Goal: Answer question/provide support

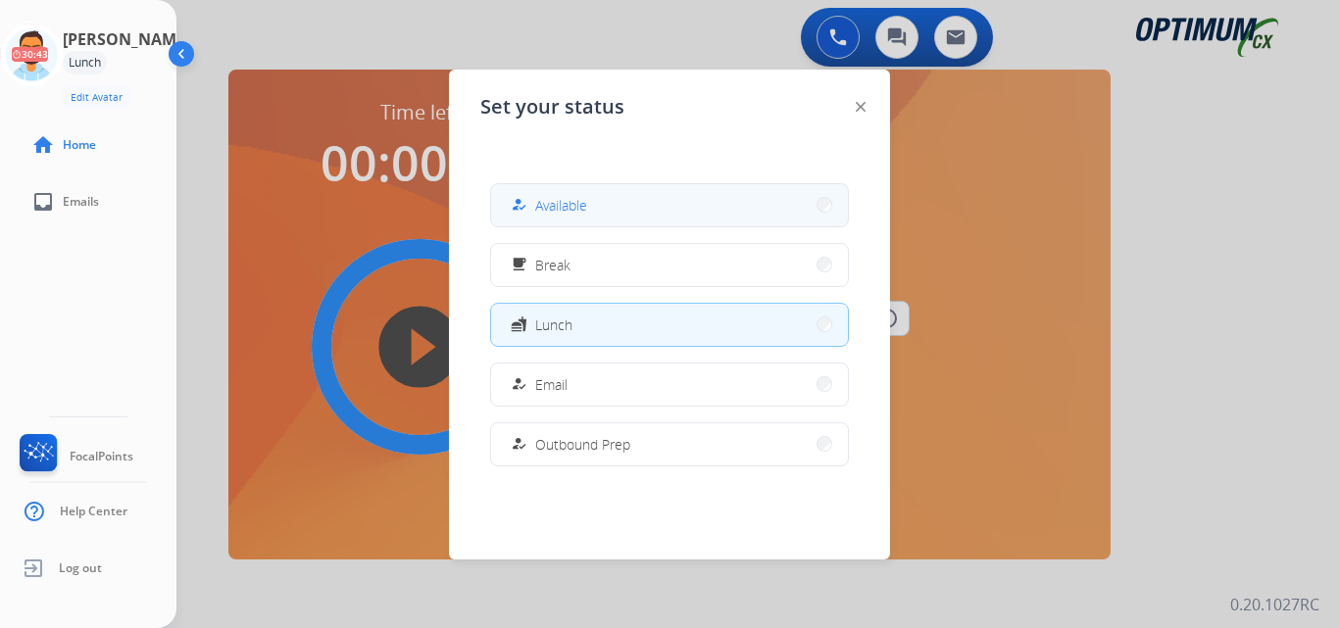
click at [610, 211] on button "how_to_reg Available" at bounding box center [669, 205] width 357 height 42
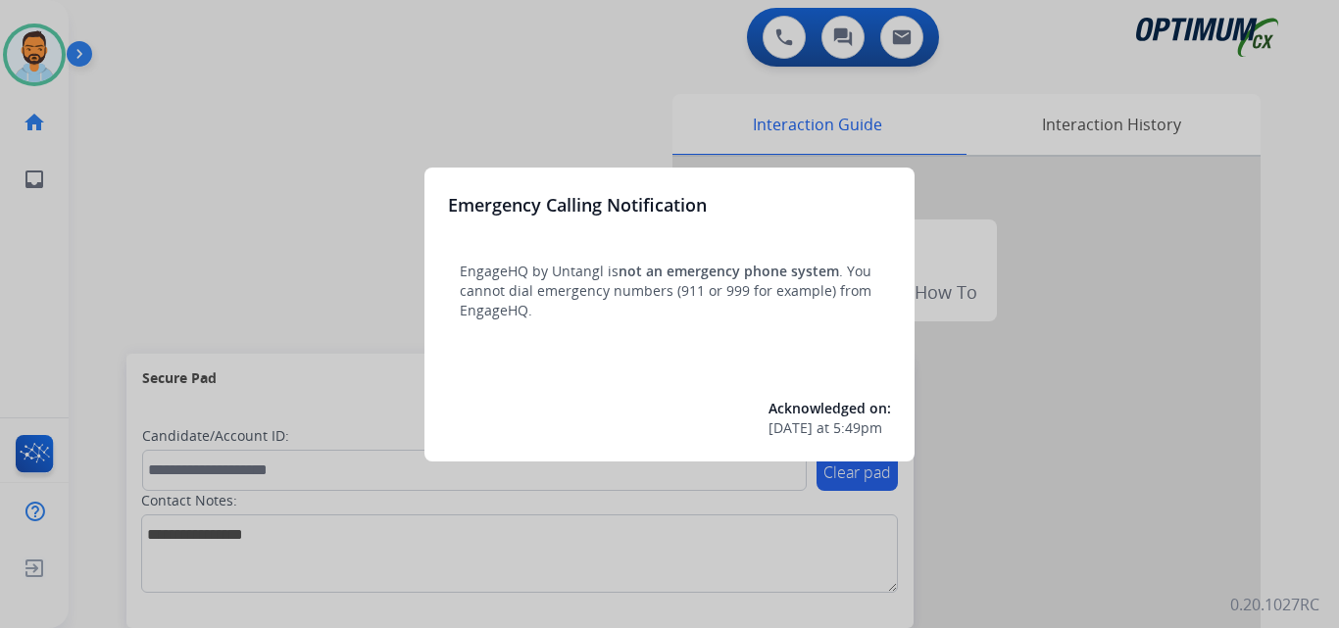
click at [155, 150] on div at bounding box center [669, 314] width 1339 height 628
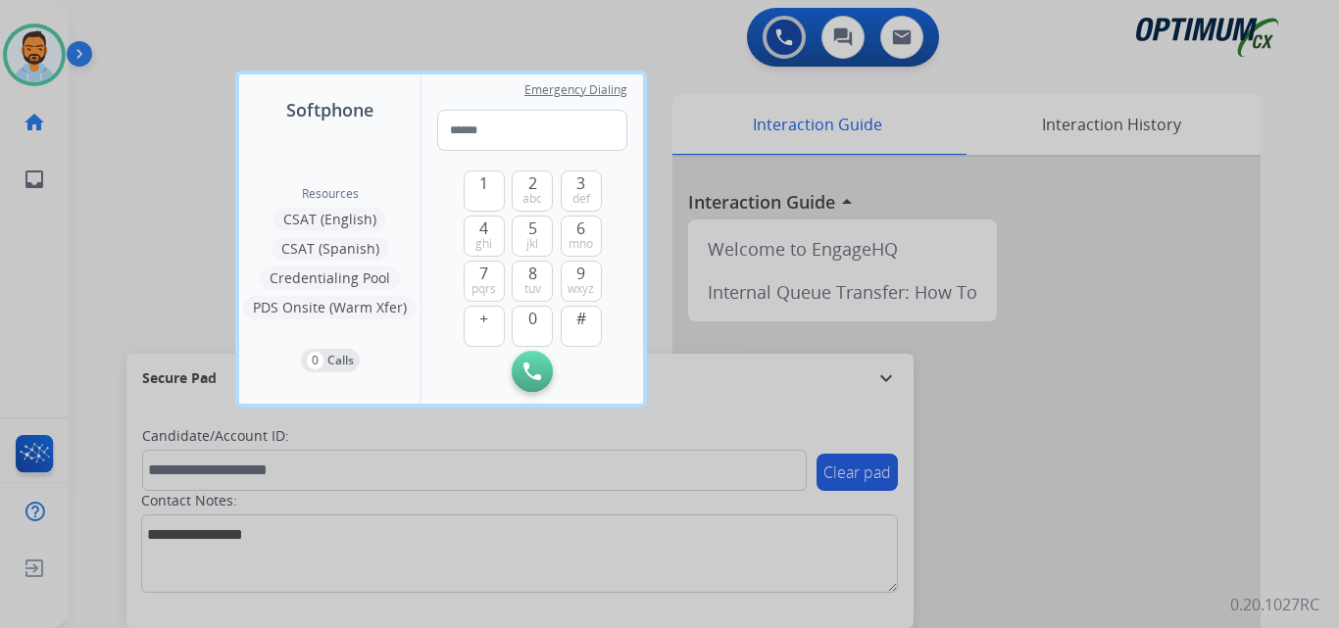
click at [140, 151] on div at bounding box center [669, 314] width 1339 height 628
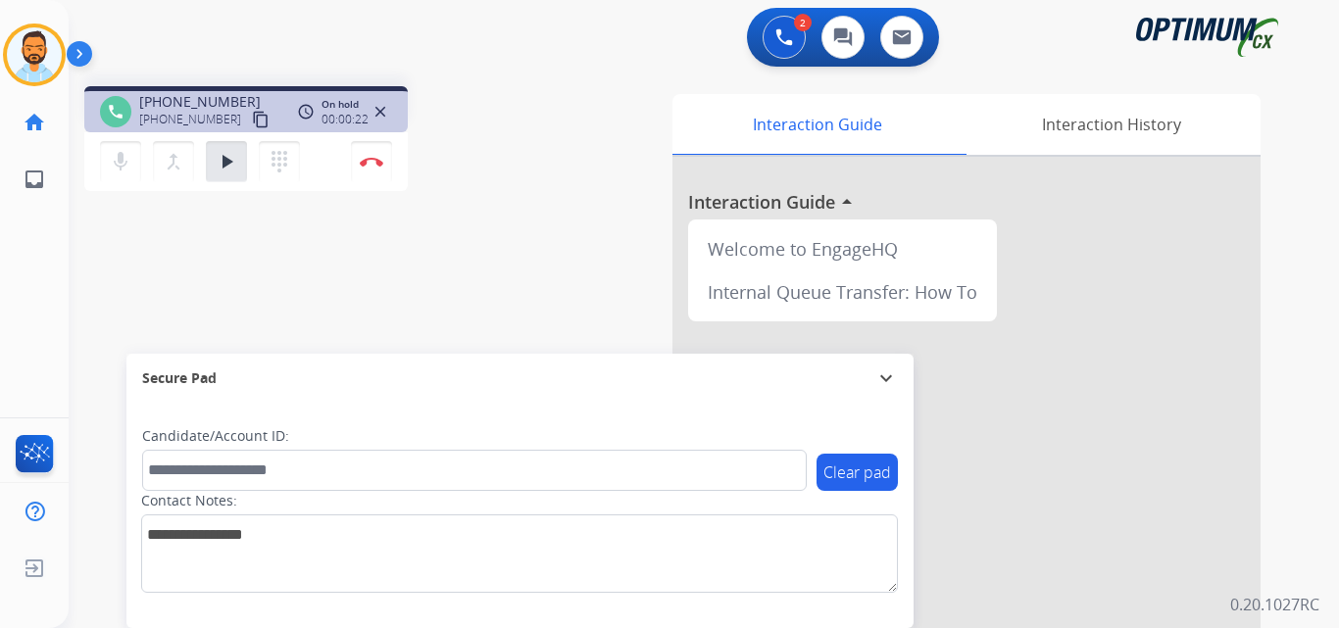
click at [252, 125] on mat-icon "content_copy" at bounding box center [261, 120] width 18 height 18
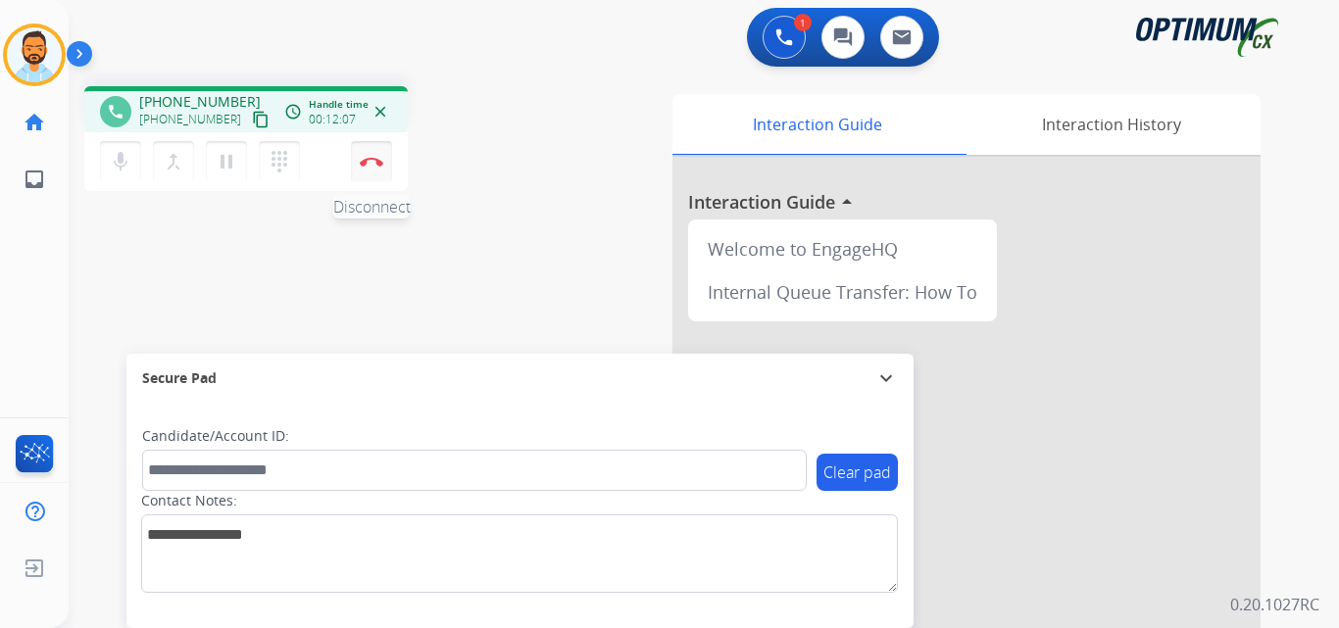
click at [379, 165] on img at bounding box center [372, 162] width 24 height 10
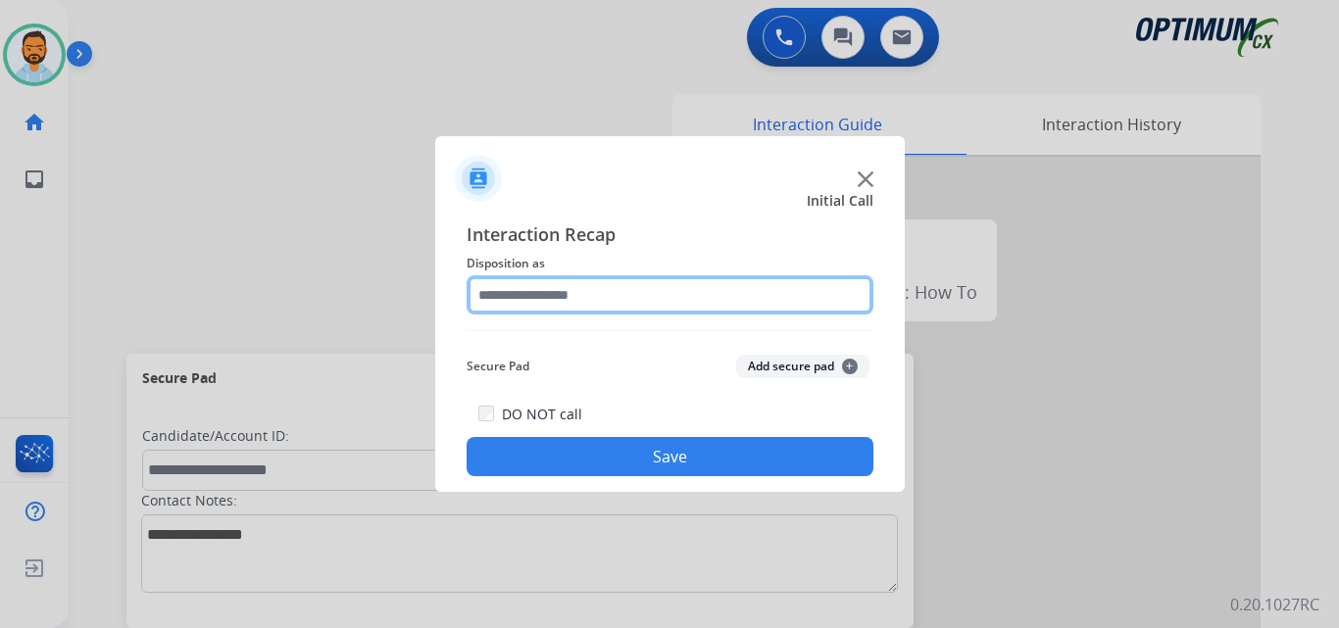
click at [623, 302] on input "text" at bounding box center [670, 294] width 407 height 39
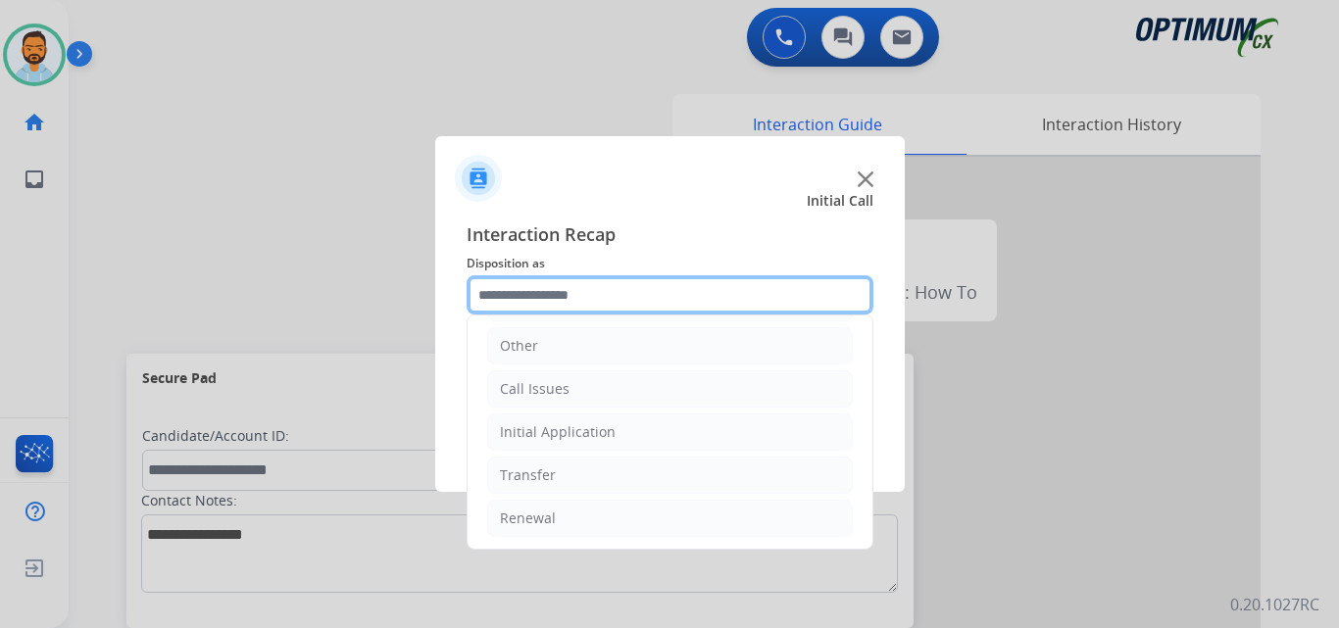
scroll to position [133, 0]
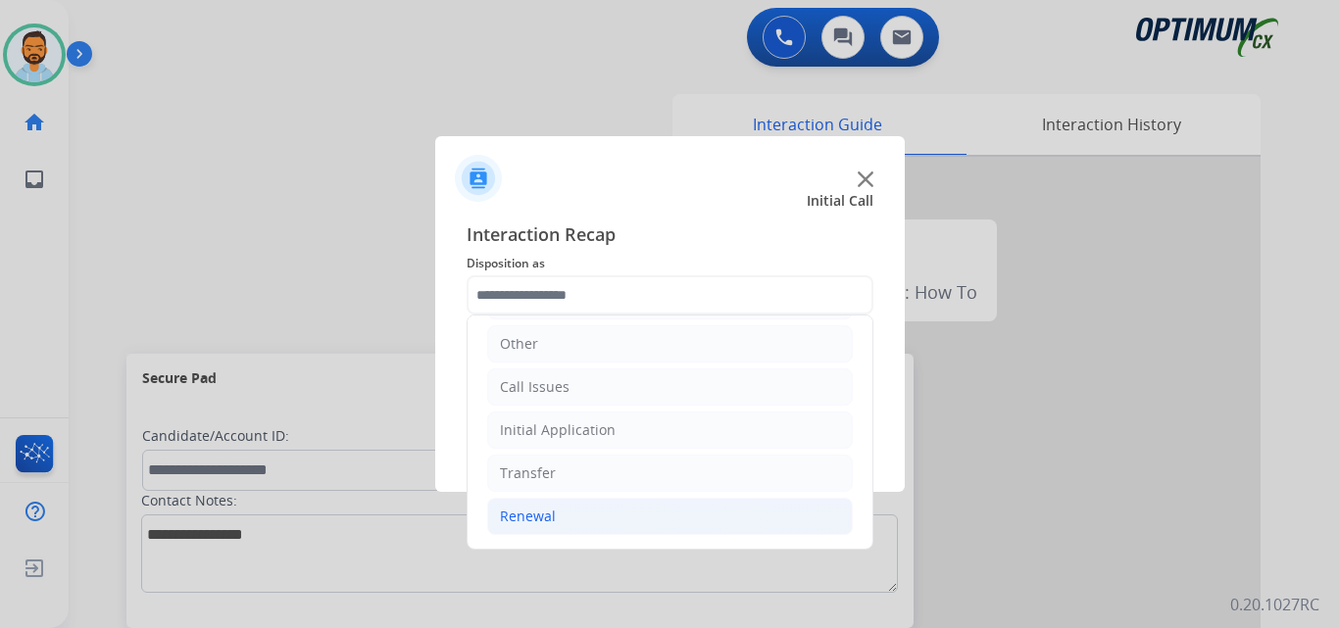
click at [558, 531] on li "Renewal" at bounding box center [670, 516] width 366 height 37
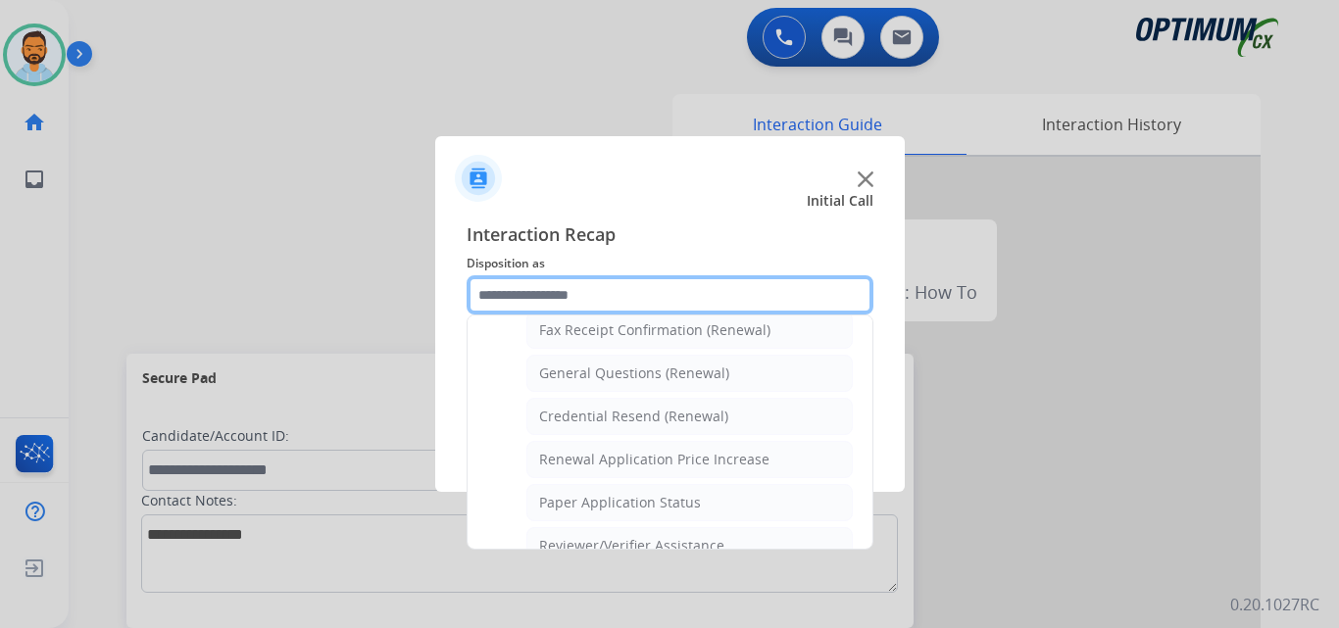
scroll to position [561, 0]
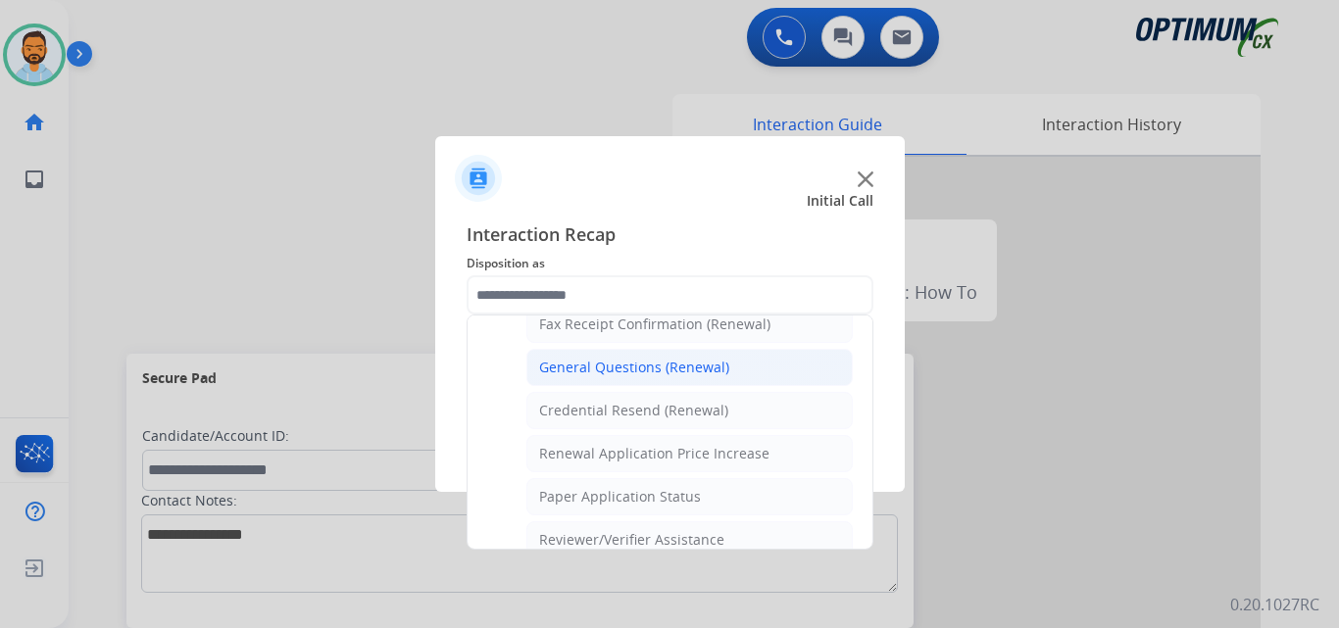
click at [620, 378] on li "General Questions (Renewal)" at bounding box center [689, 367] width 326 height 37
type input "**********"
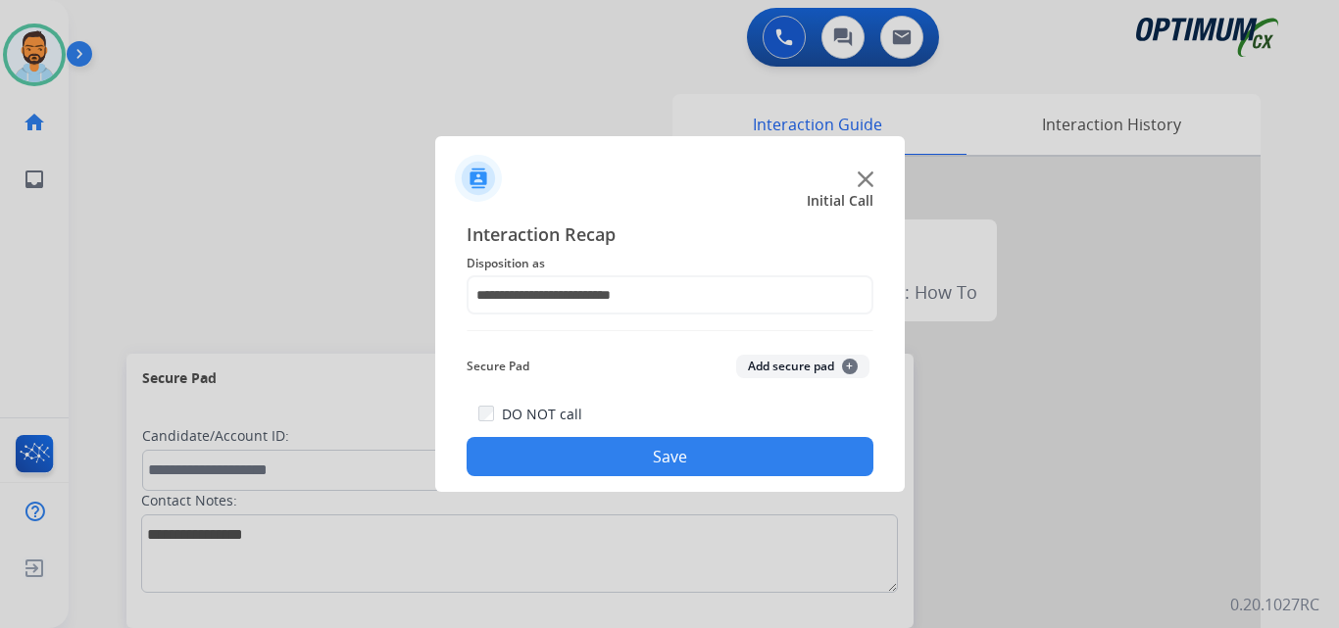
click at [618, 361] on div "Secure Pad Add secure pad +" at bounding box center [670, 366] width 407 height 39
click at [642, 456] on button "Save" at bounding box center [670, 456] width 407 height 39
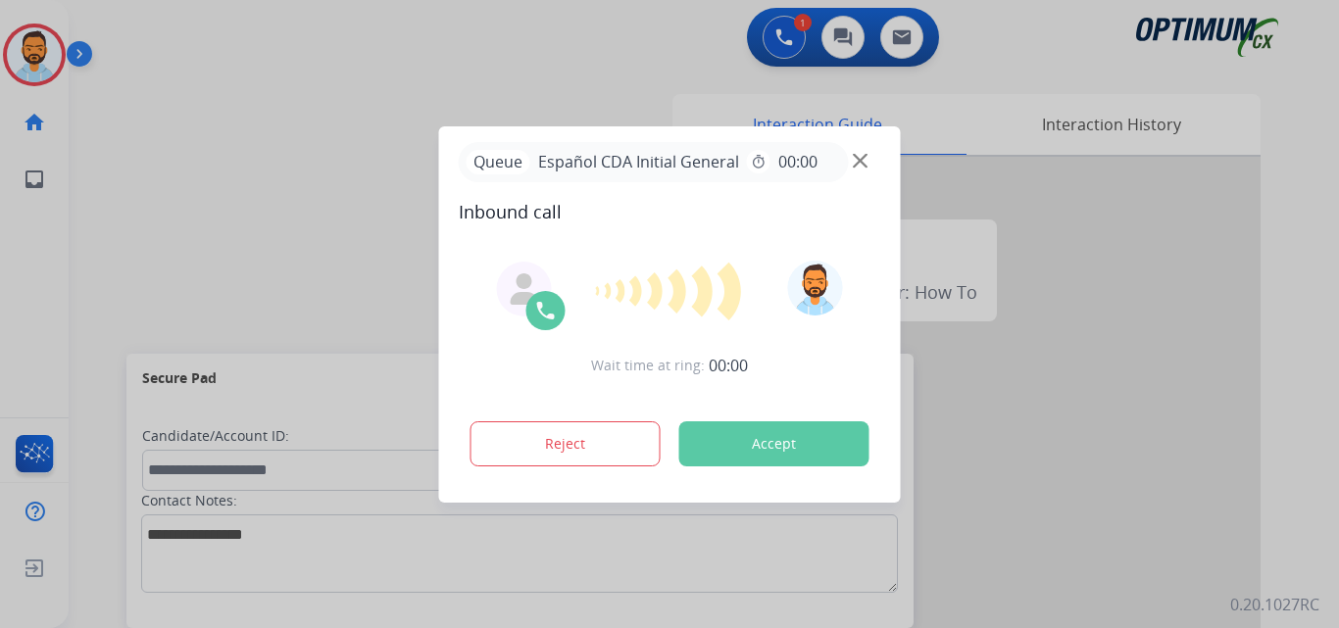
click at [774, 435] on button "Accept" at bounding box center [774, 444] width 190 height 45
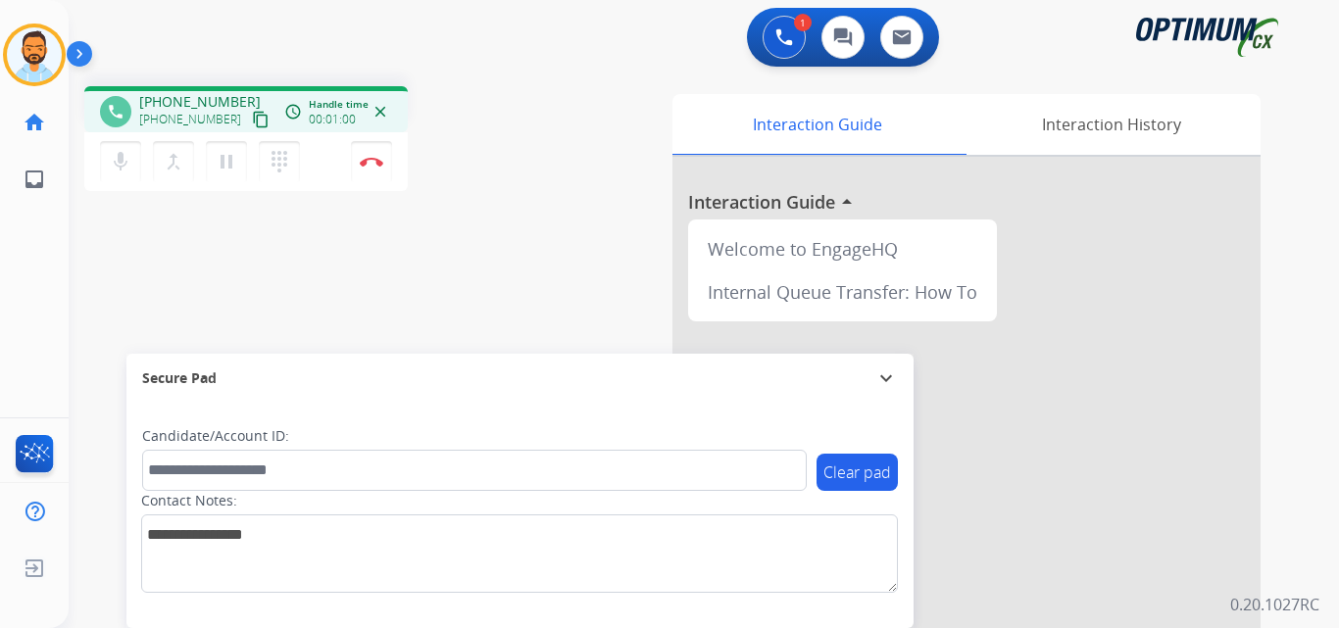
click at [249, 108] on button "content_copy" at bounding box center [261, 120] width 24 height 24
click at [371, 158] on img at bounding box center [372, 162] width 24 height 10
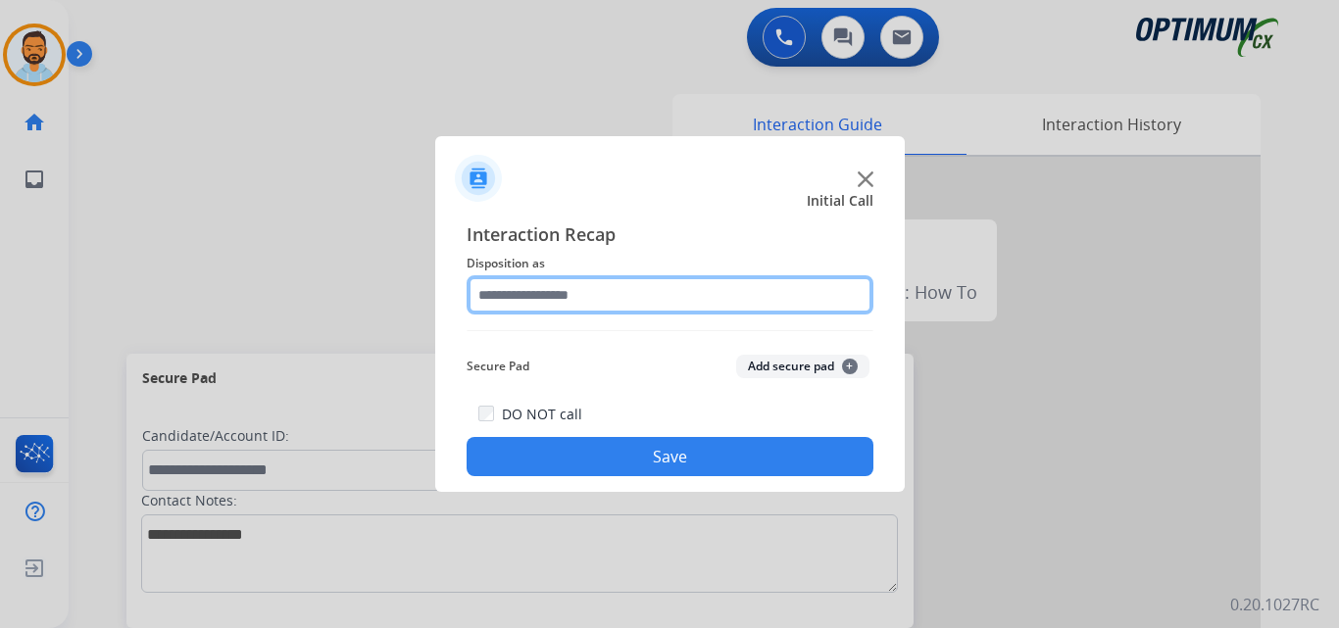
click at [673, 287] on input "text" at bounding box center [670, 294] width 407 height 39
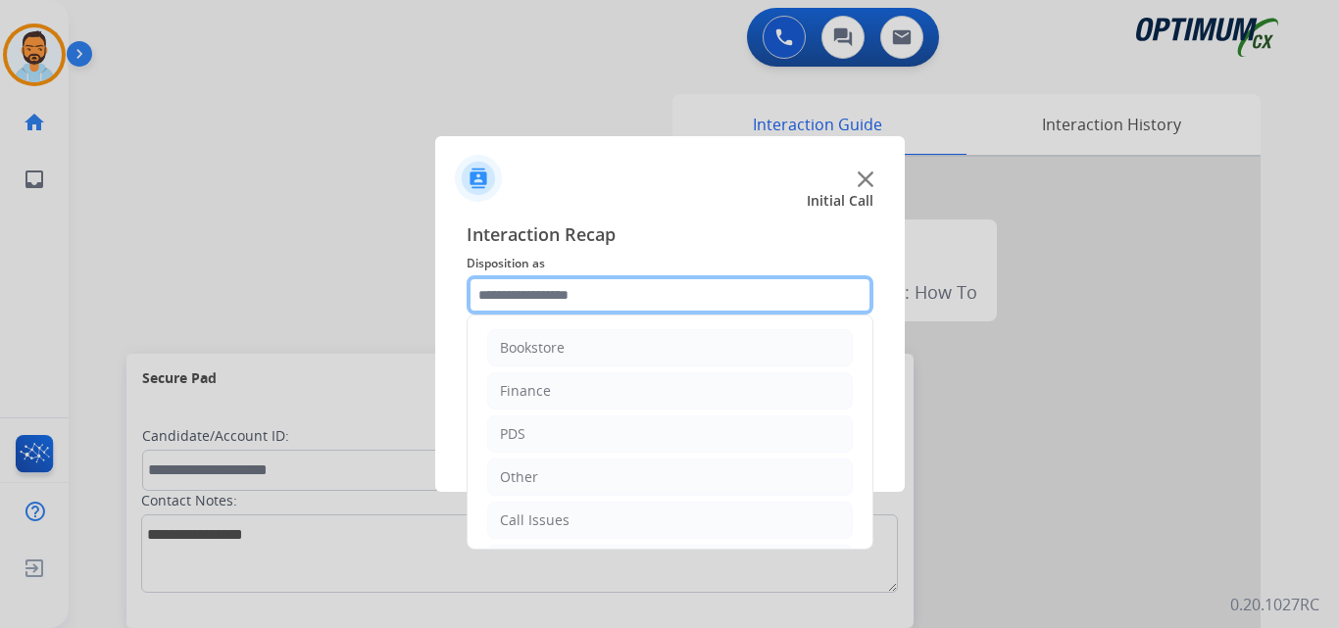
scroll to position [133, 0]
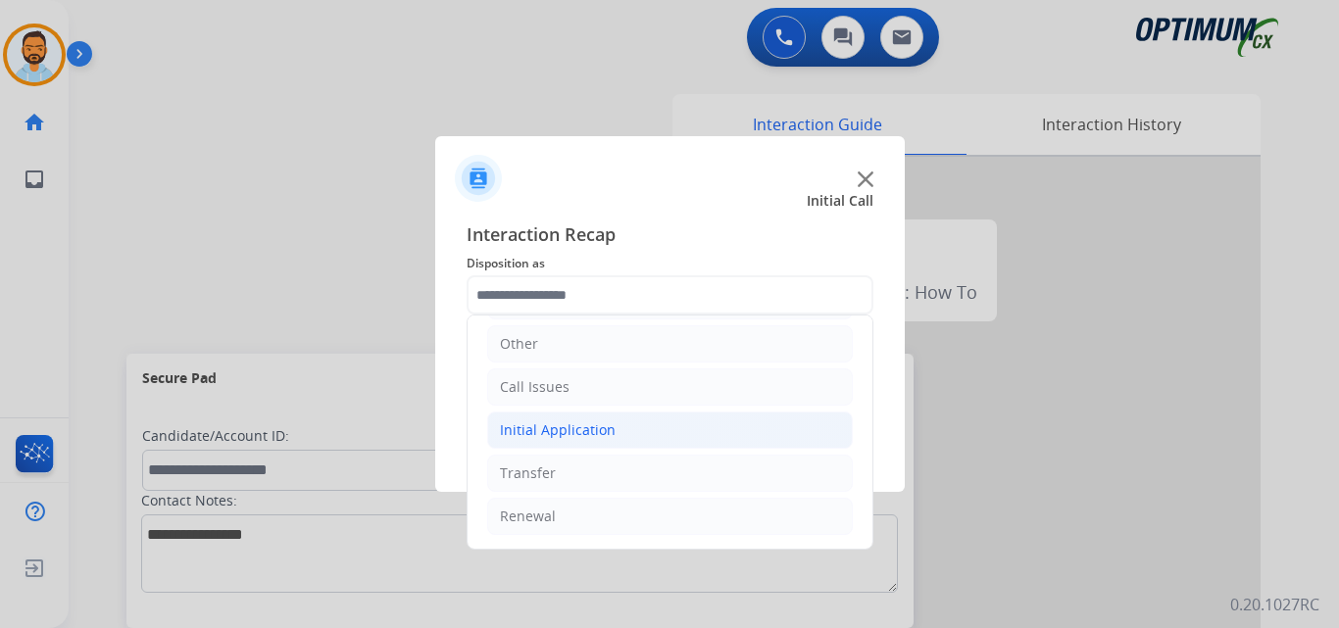
click at [614, 431] on li "Initial Application" at bounding box center [670, 430] width 366 height 37
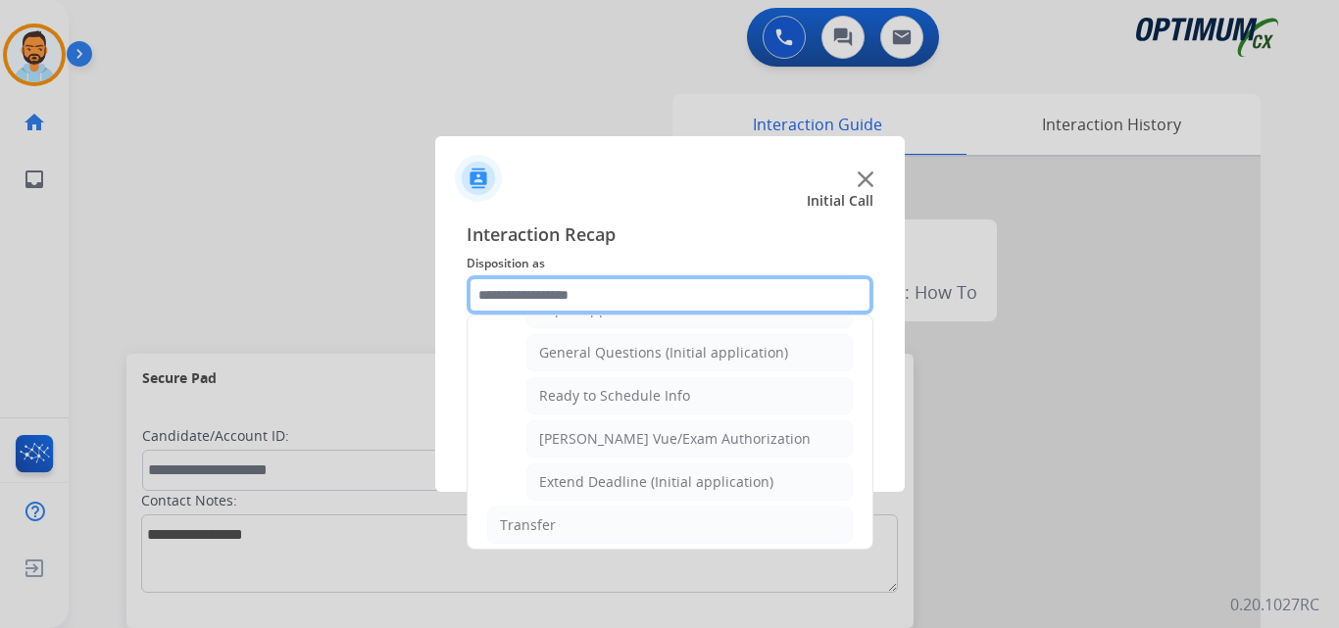
scroll to position [1118, 0]
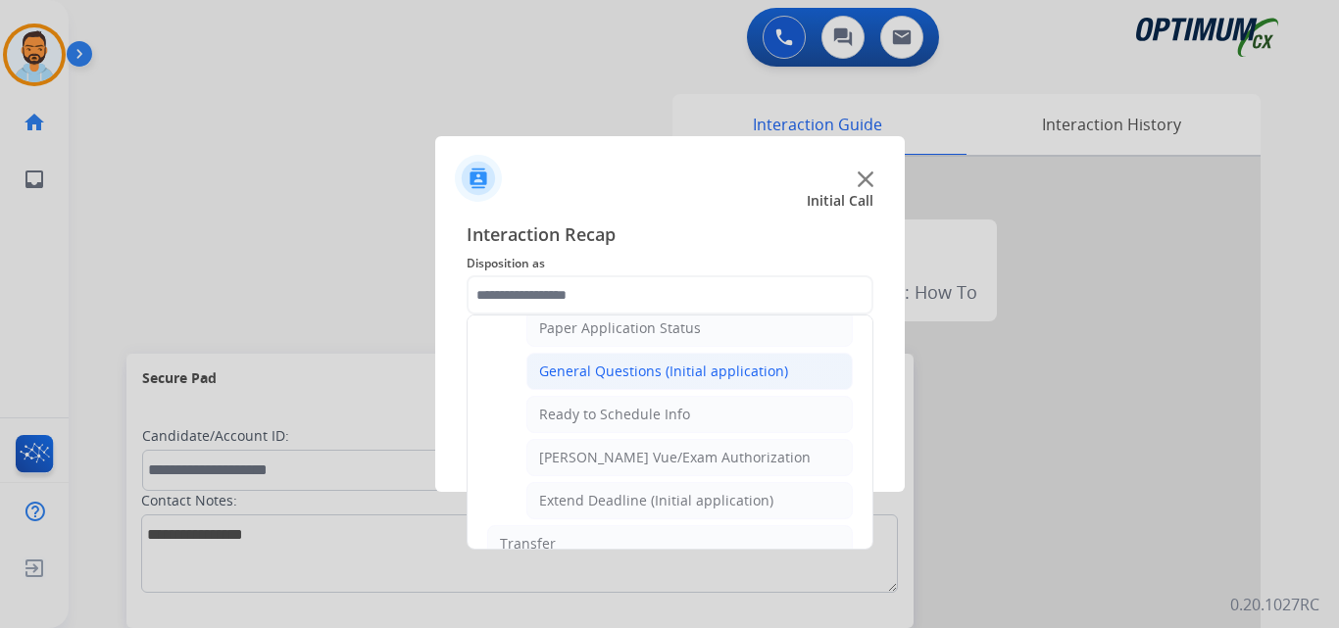
click at [655, 374] on div "General Questions (Initial application)" at bounding box center [663, 372] width 249 height 20
type input "**********"
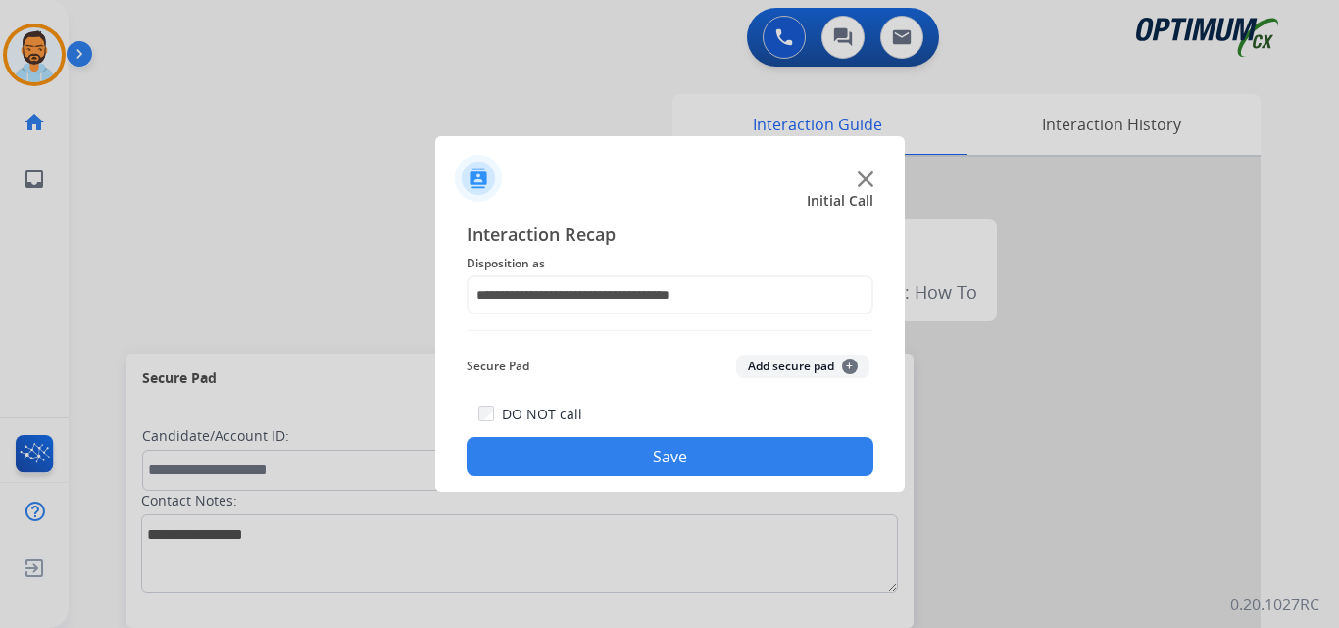
click at [655, 458] on button "Save" at bounding box center [670, 456] width 407 height 39
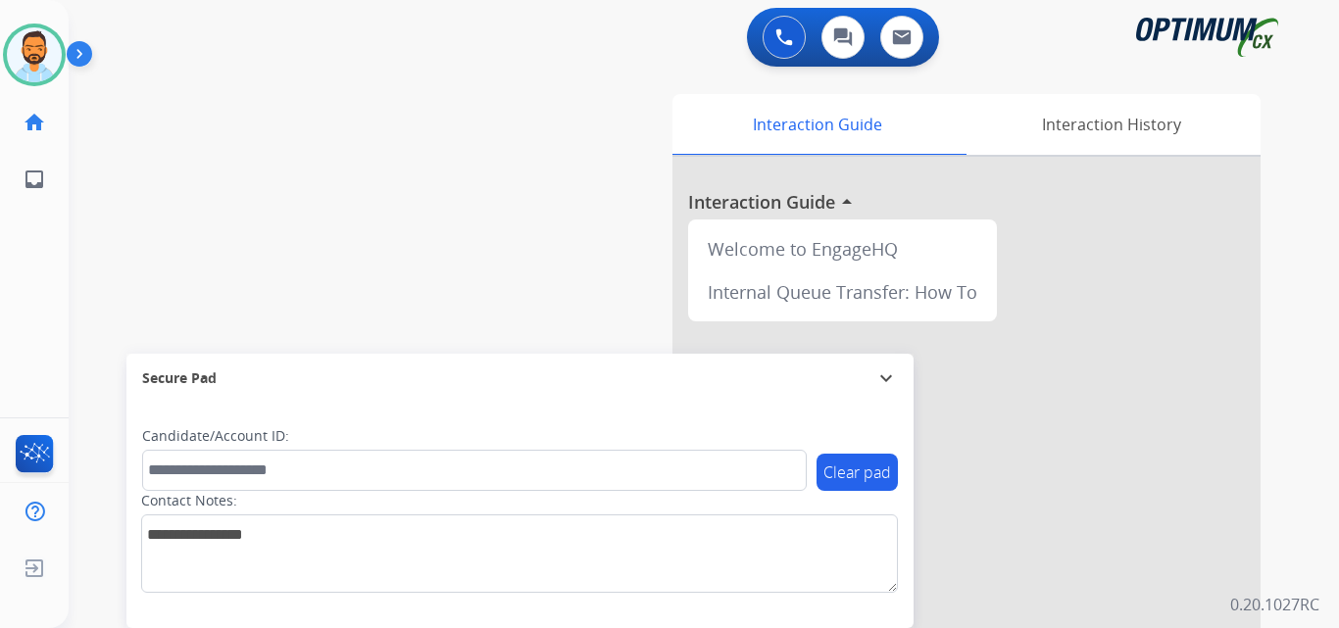
click at [87, 63] on img at bounding box center [83, 57] width 33 height 37
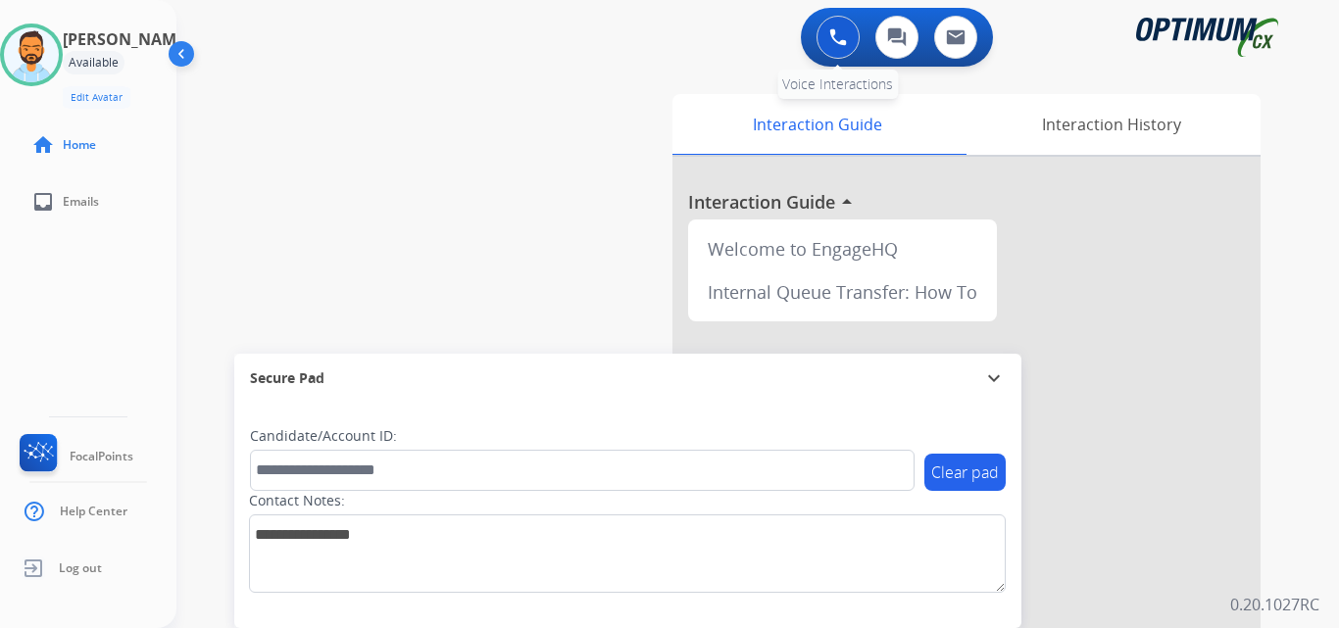
click at [832, 40] on img at bounding box center [838, 37] width 18 height 18
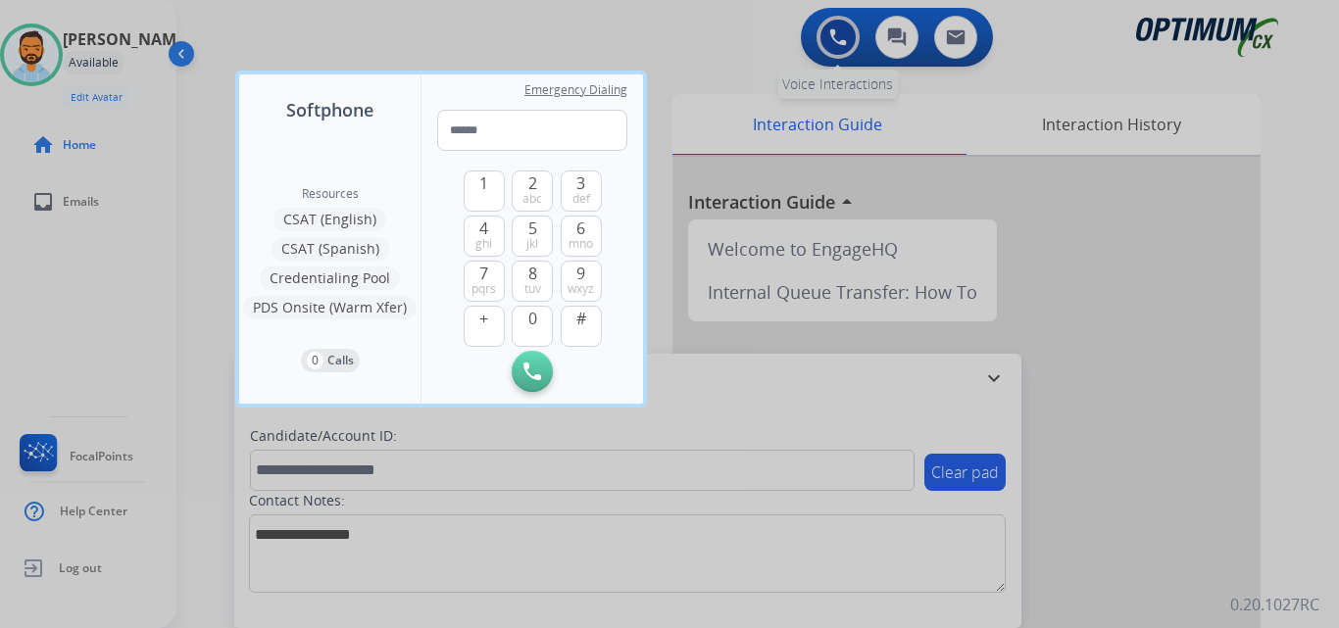
type input "**********"
click at [530, 375] on img at bounding box center [533, 372] width 18 height 18
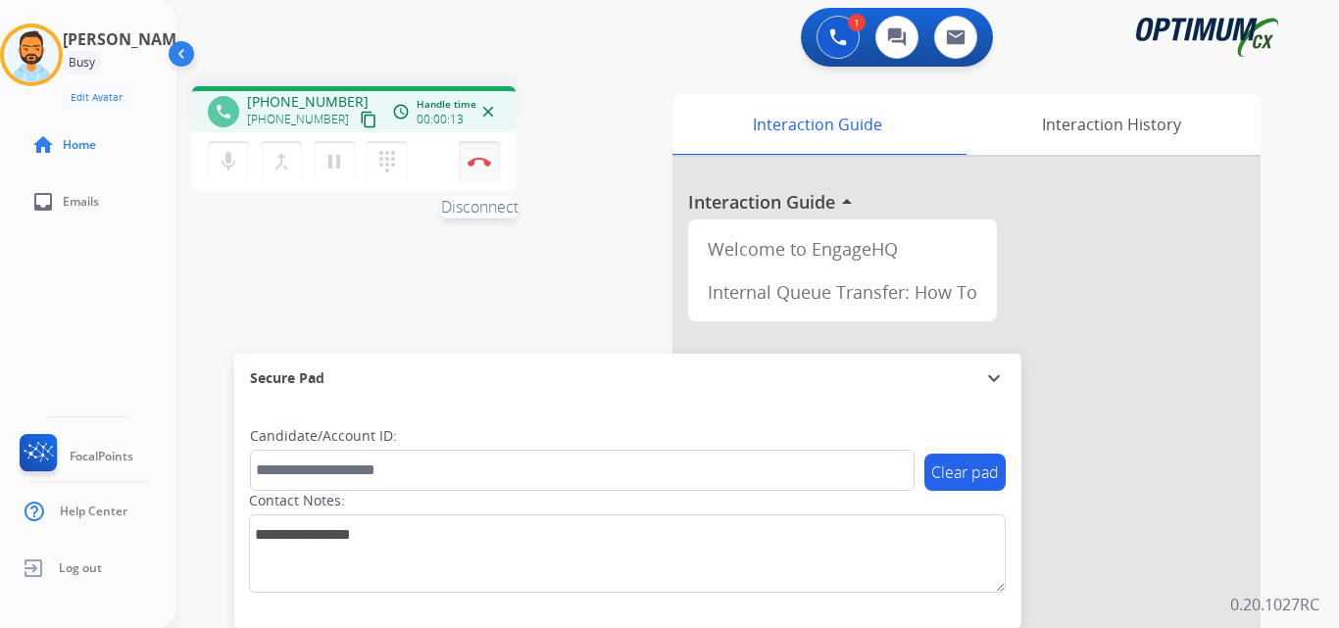
click at [466, 160] on button "Disconnect" at bounding box center [479, 161] width 41 height 41
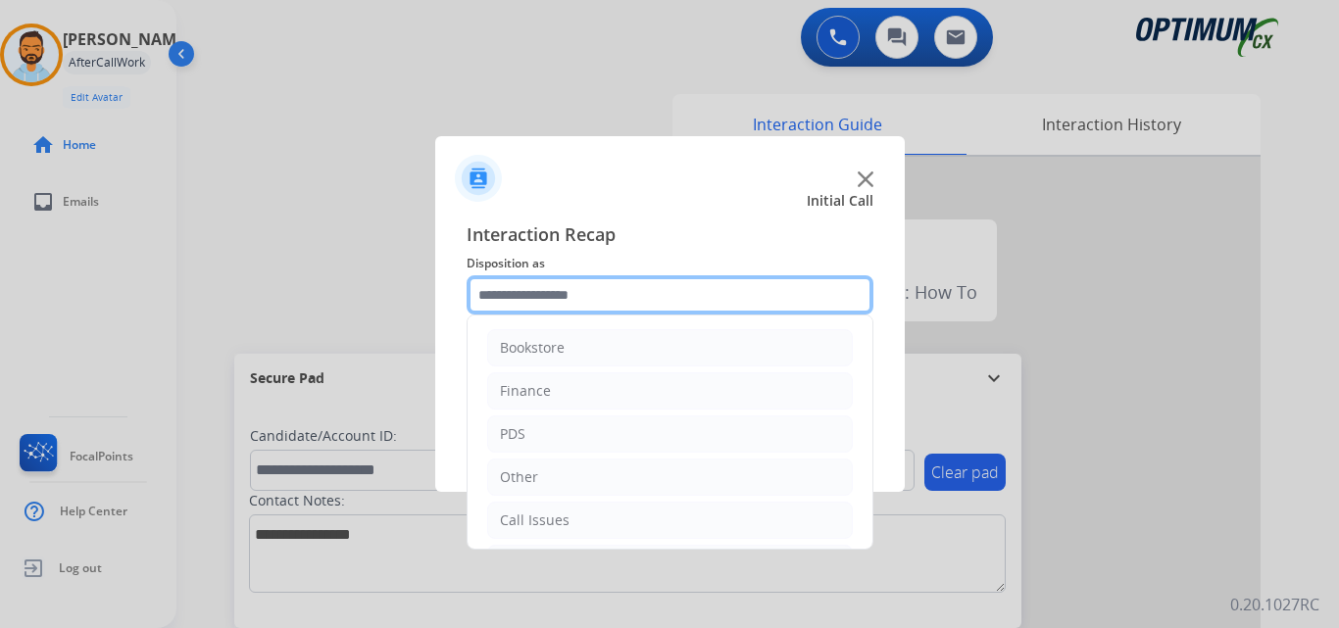
click at [578, 299] on input "text" at bounding box center [670, 294] width 407 height 39
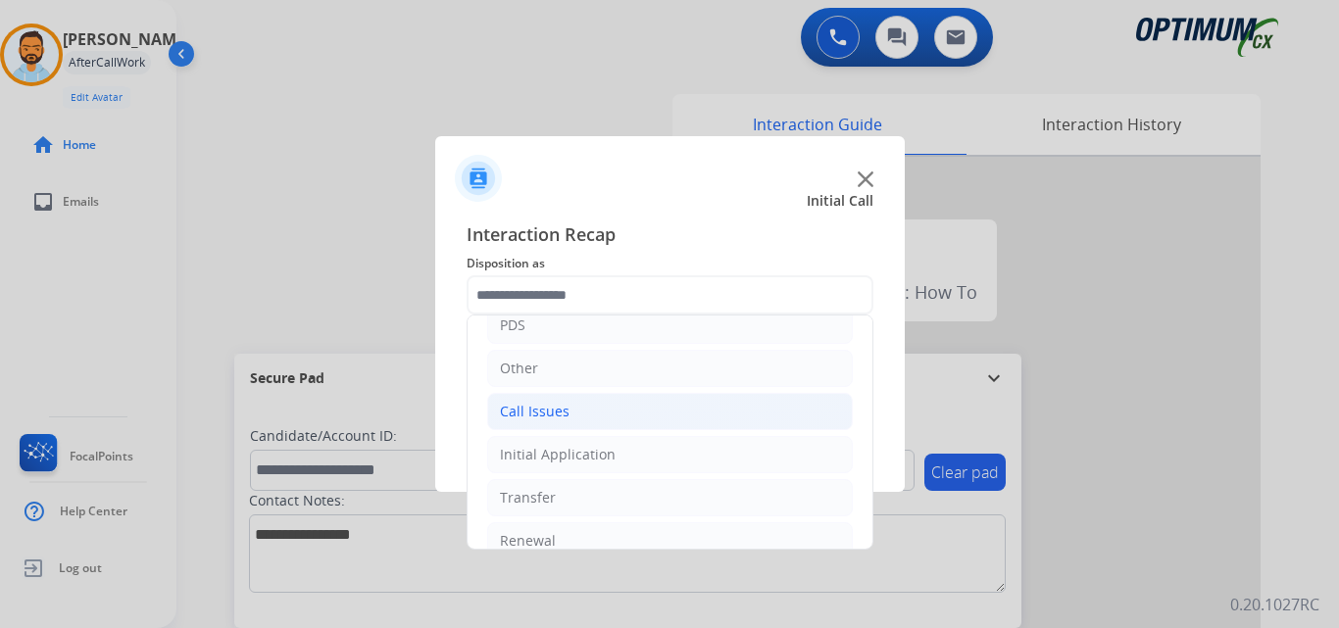
click at [642, 404] on li "Call Issues" at bounding box center [670, 411] width 366 height 37
click at [677, 456] on li "Voicemail" at bounding box center [689, 454] width 326 height 37
type input "*********"
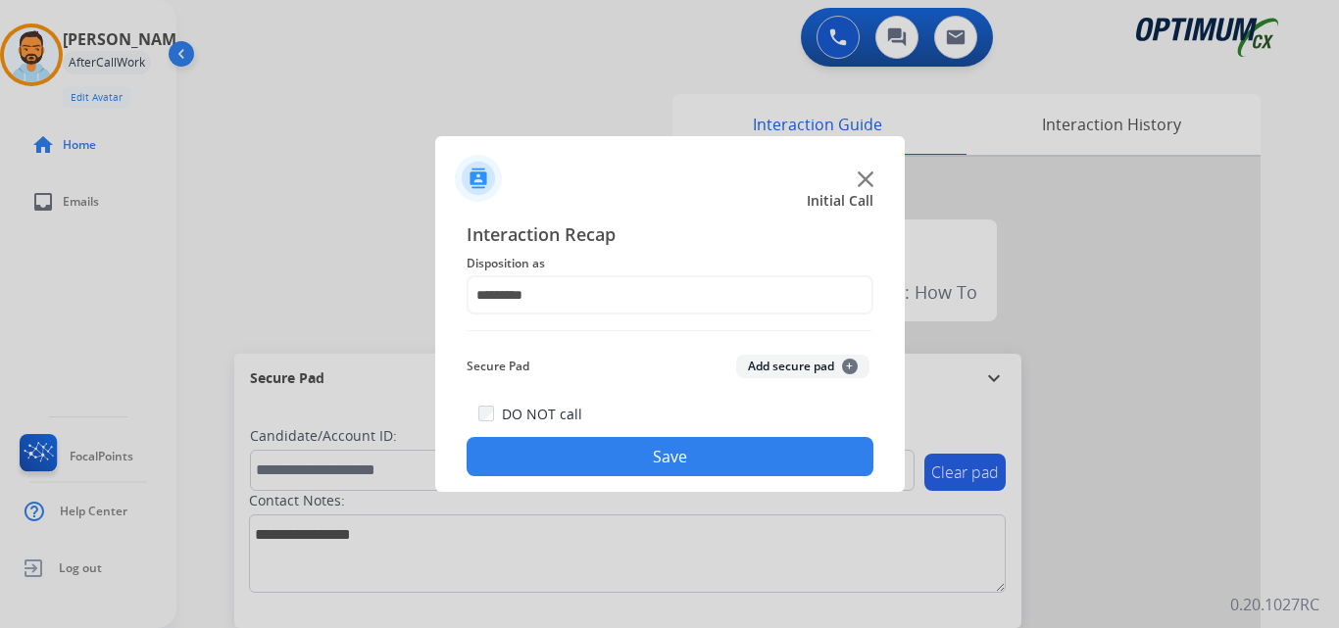
click at [676, 464] on button "Save" at bounding box center [670, 456] width 407 height 39
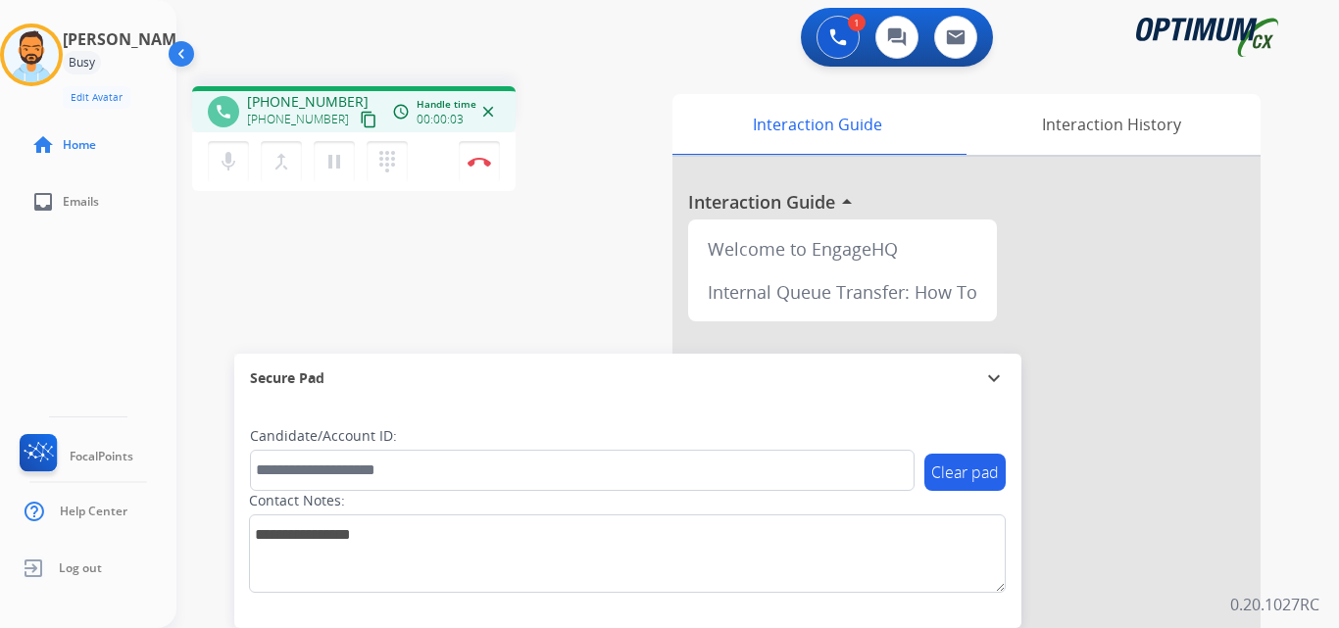
click at [360, 121] on mat-icon "content_copy" at bounding box center [369, 120] width 18 height 18
click at [474, 159] on img at bounding box center [480, 162] width 24 height 10
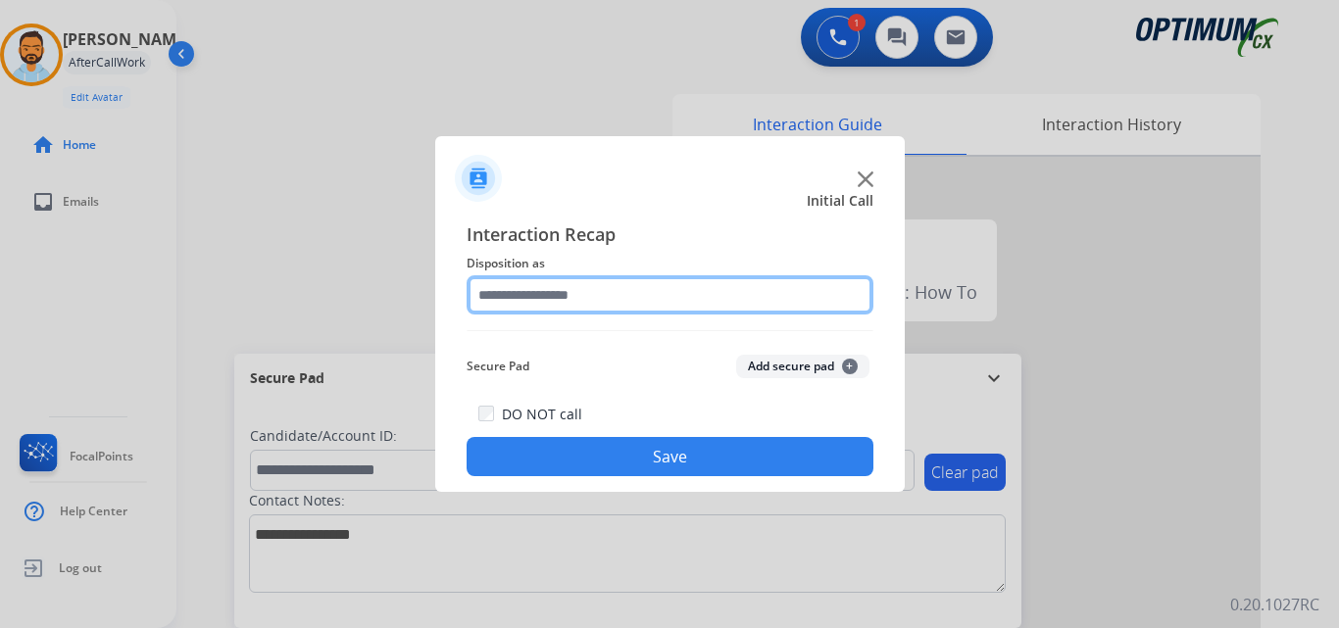
click at [536, 291] on input "text" at bounding box center [670, 294] width 407 height 39
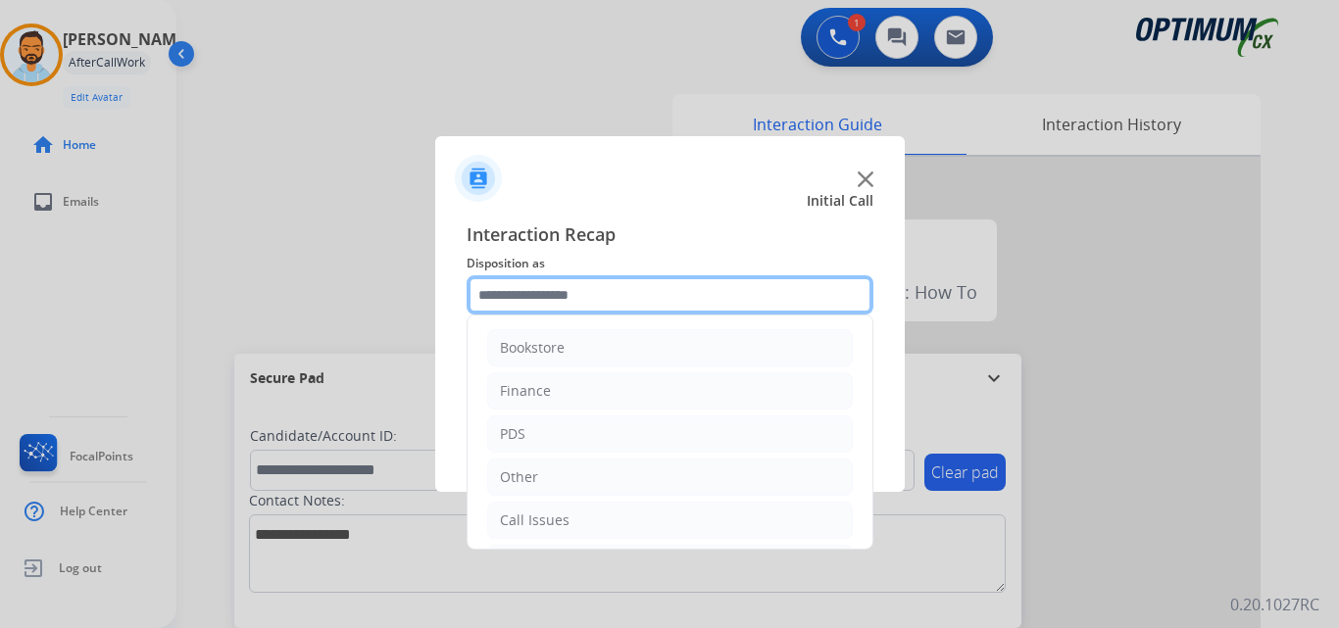
scroll to position [133, 0]
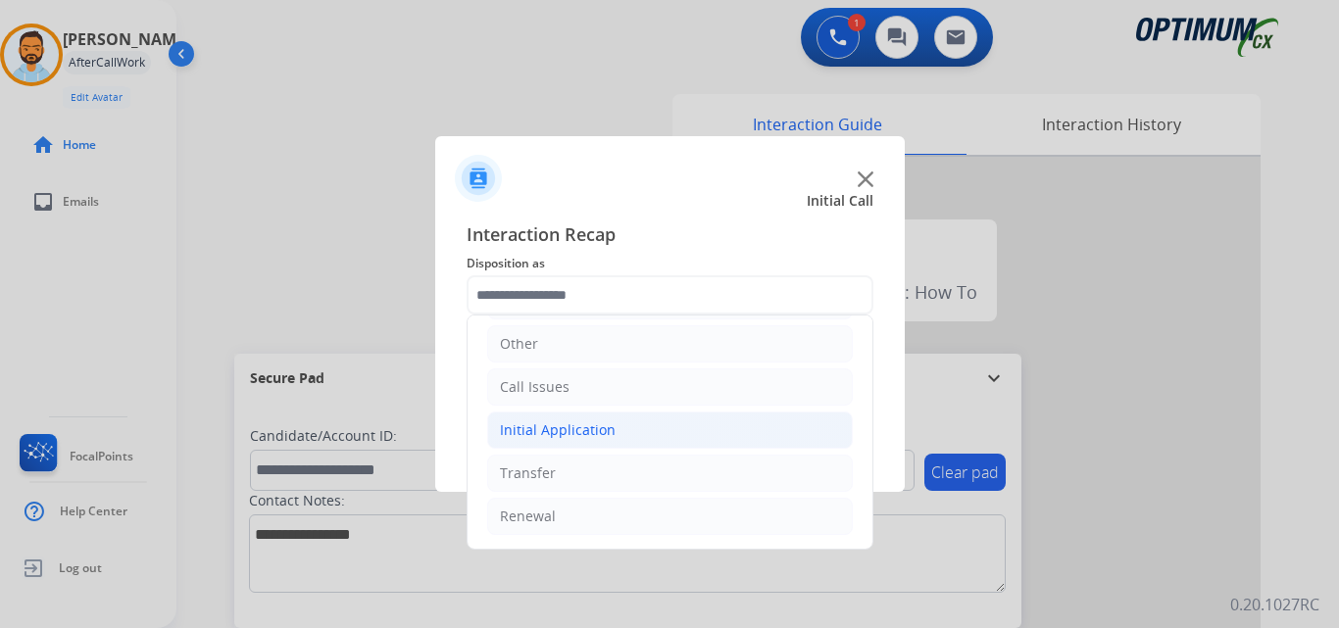
click at [625, 443] on li "Initial Application" at bounding box center [670, 430] width 366 height 37
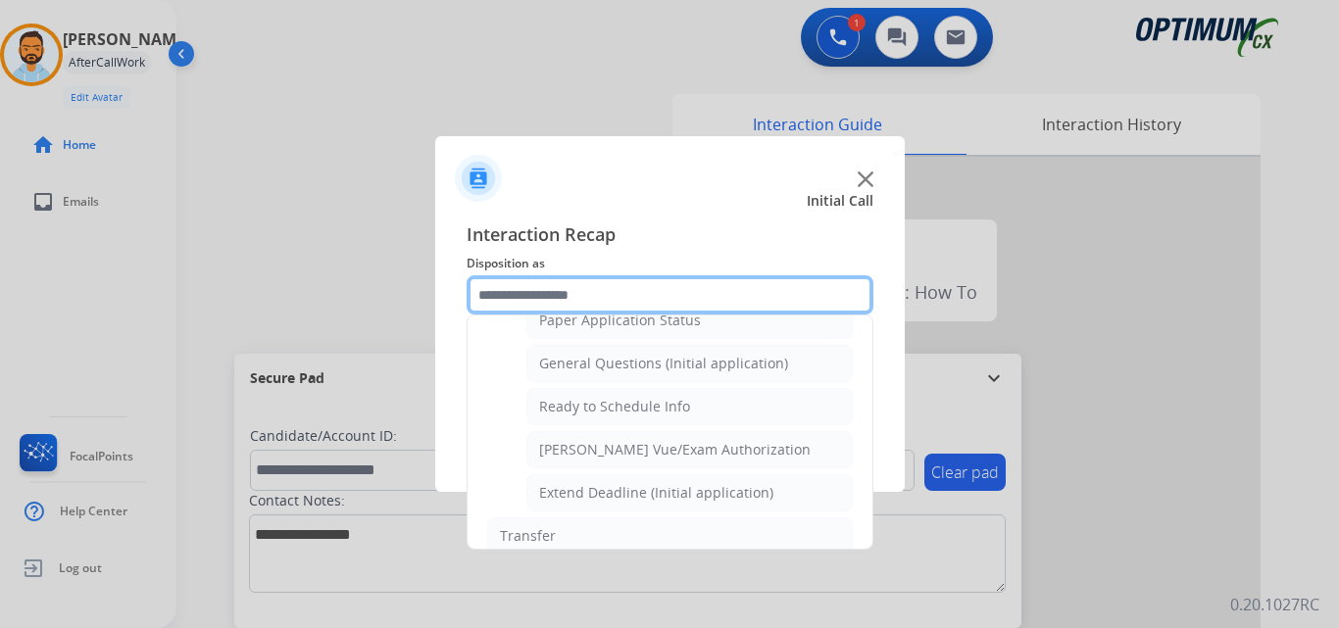
scroll to position [1124, 0]
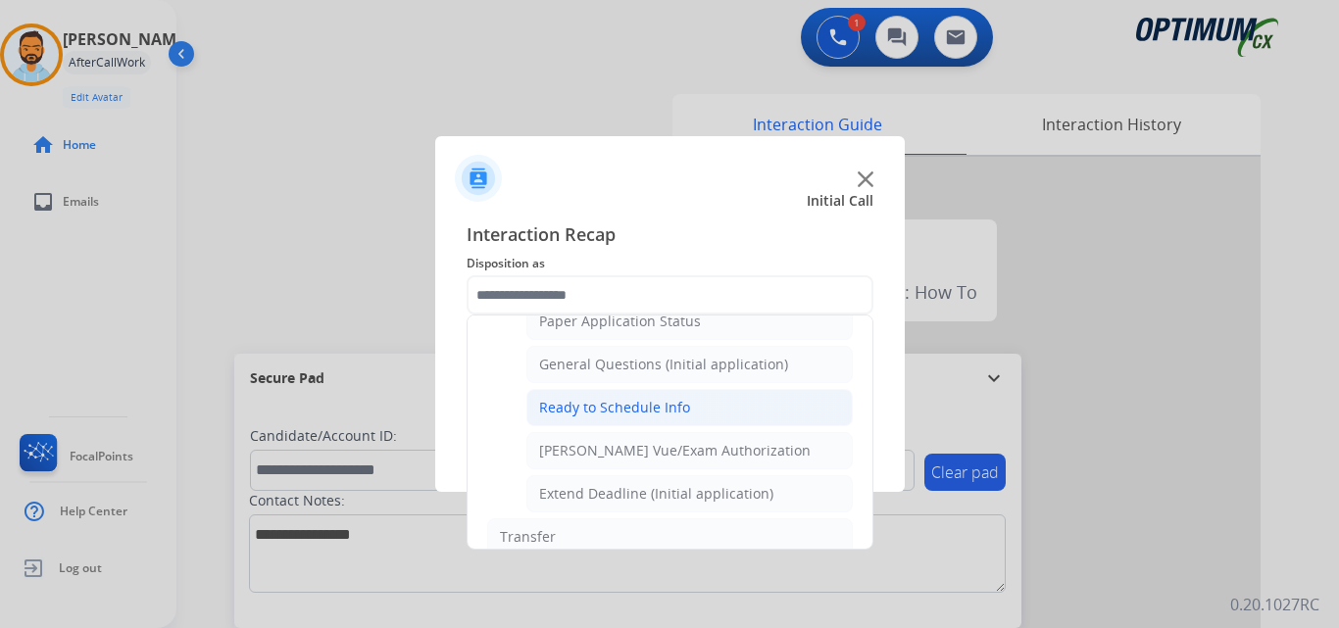
click at [660, 408] on div "Ready to Schedule Info" at bounding box center [614, 408] width 151 height 20
type input "**********"
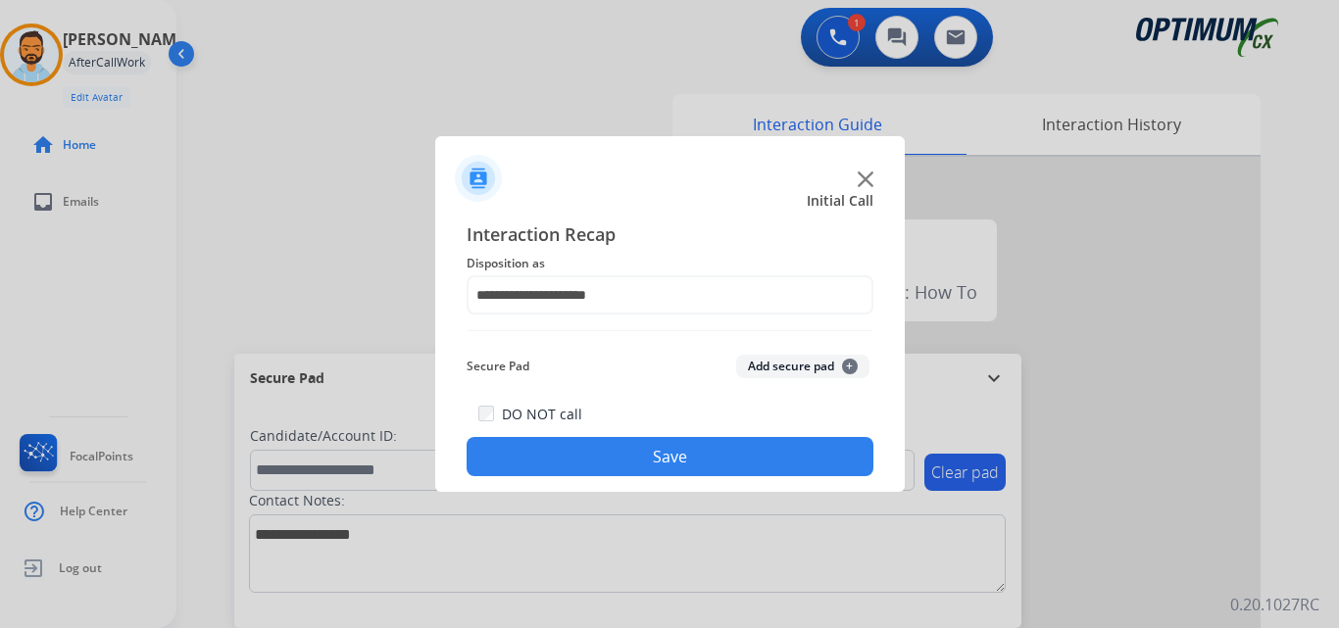
click at [666, 464] on button "Save" at bounding box center [670, 456] width 407 height 39
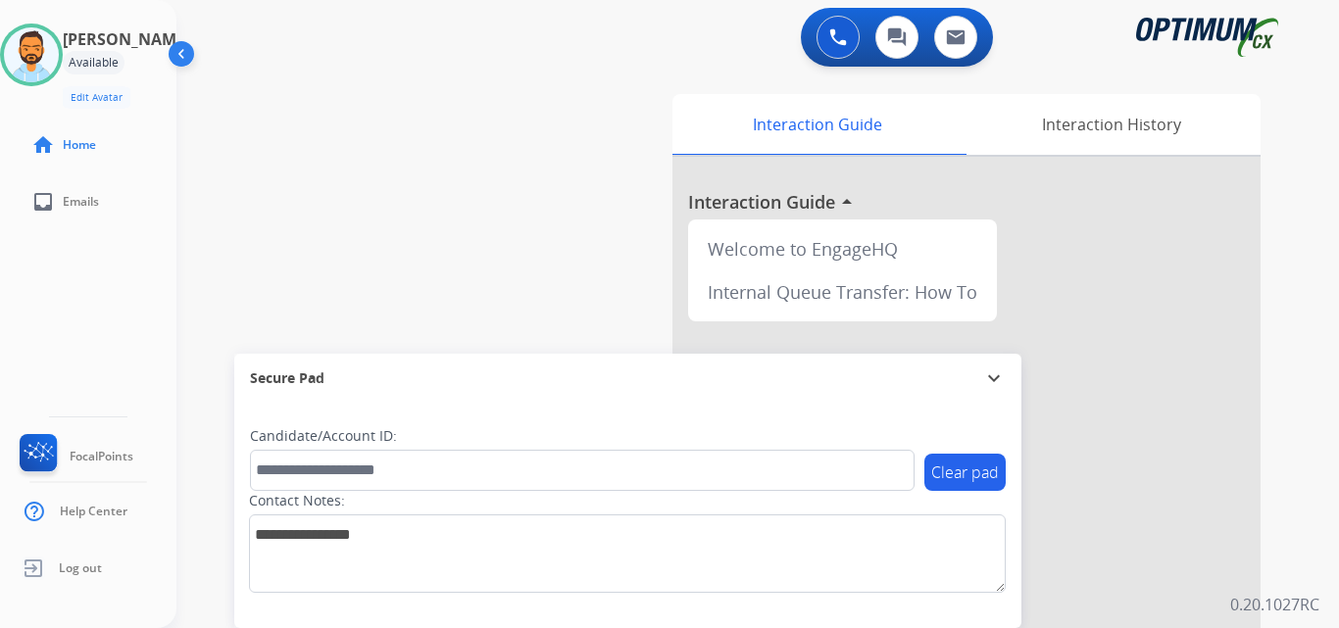
click at [54, 52] on img at bounding box center [31, 54] width 55 height 55
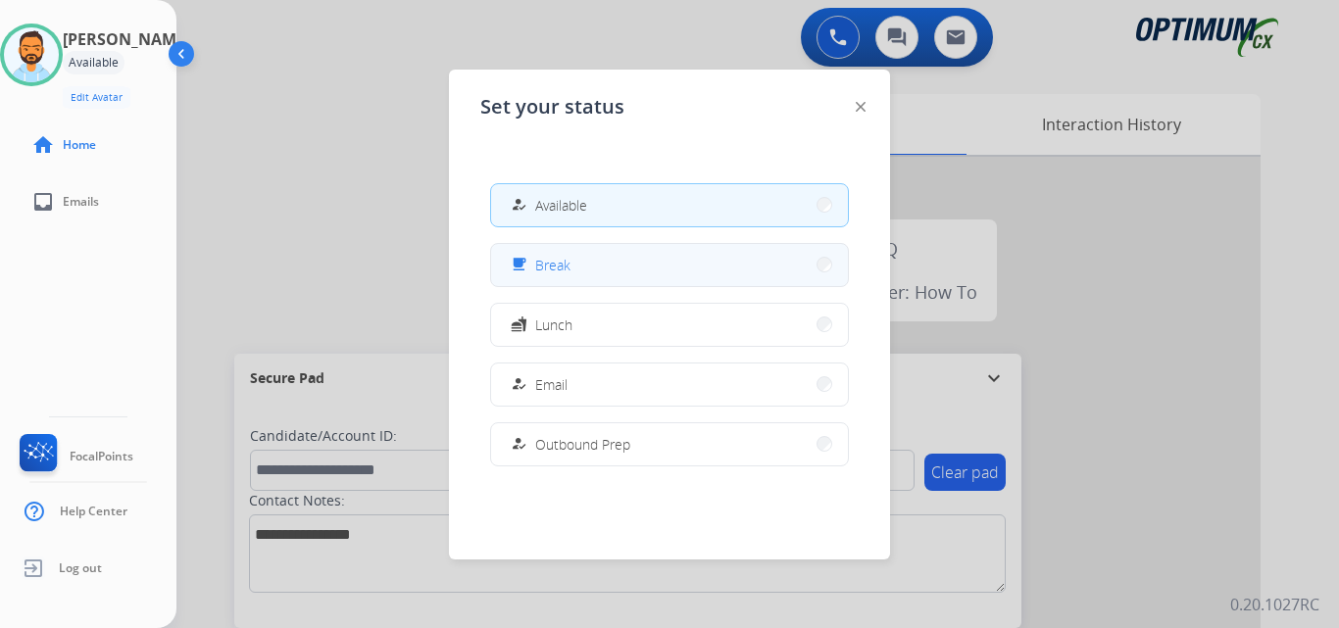
click at [613, 271] on button "free_breakfast Break" at bounding box center [669, 265] width 357 height 42
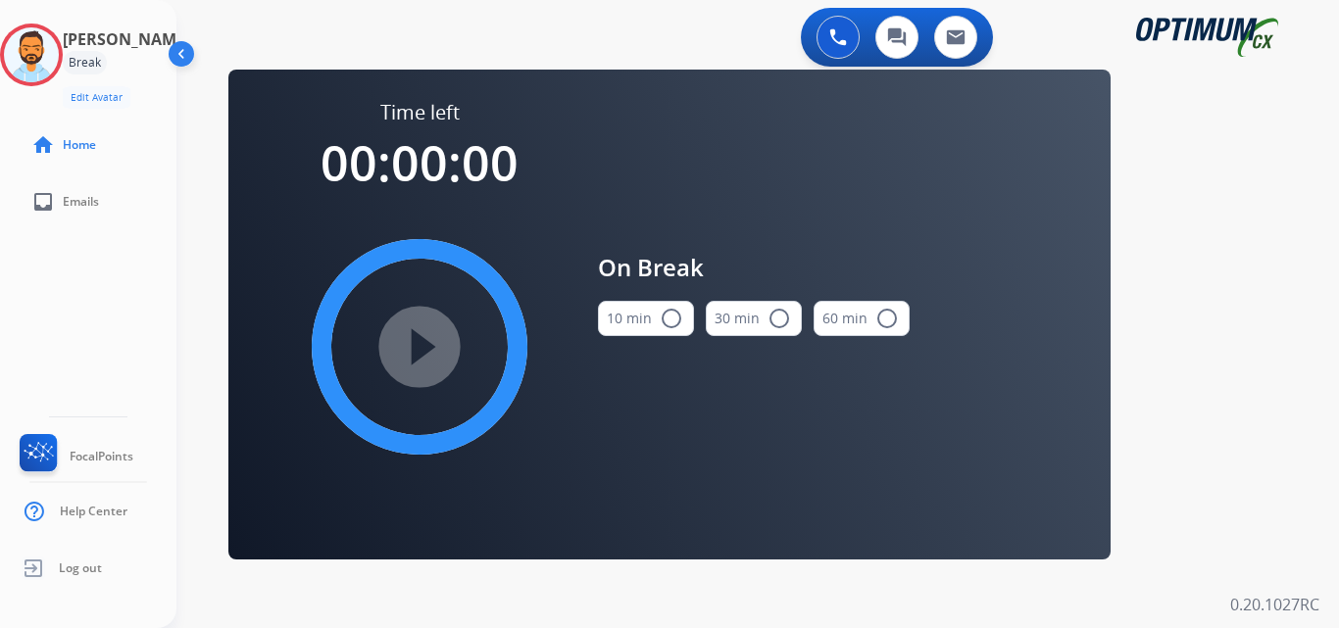
click at [647, 311] on button "10 min radio_button_unchecked" at bounding box center [646, 318] width 96 height 35
click at [420, 335] on mat-icon "play_circle_filled" at bounding box center [420, 347] width 24 height 24
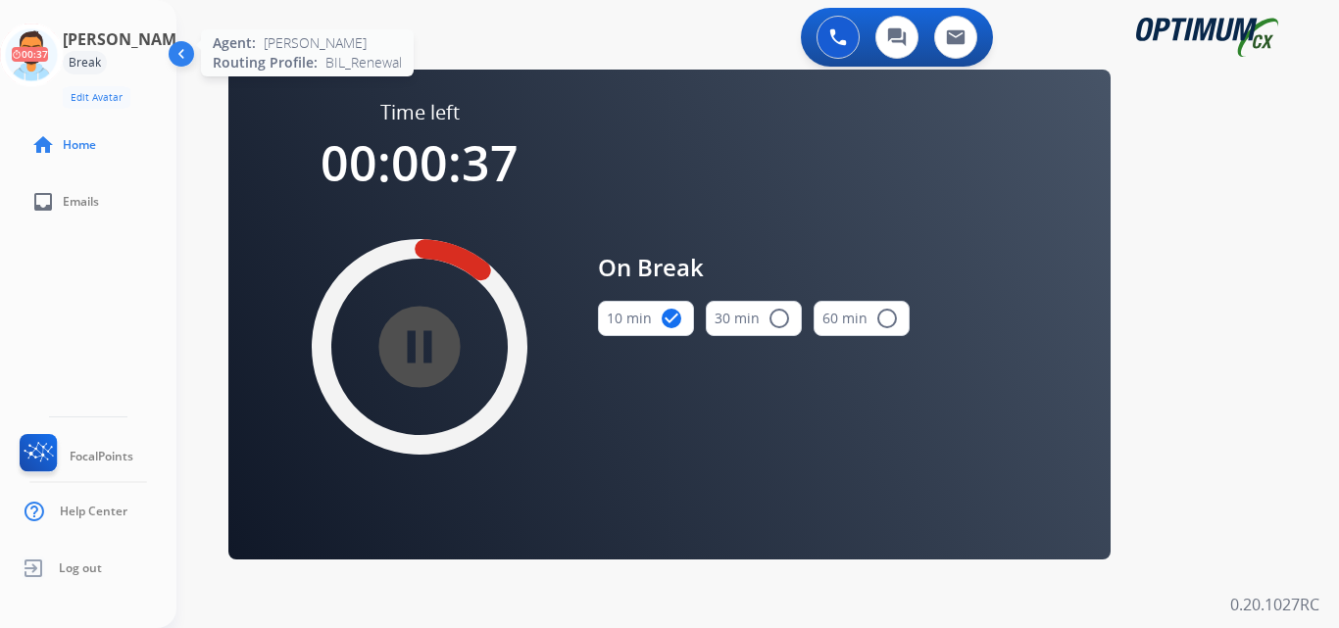
click at [64, 61] on icon at bounding box center [32, 56] width 64 height 64
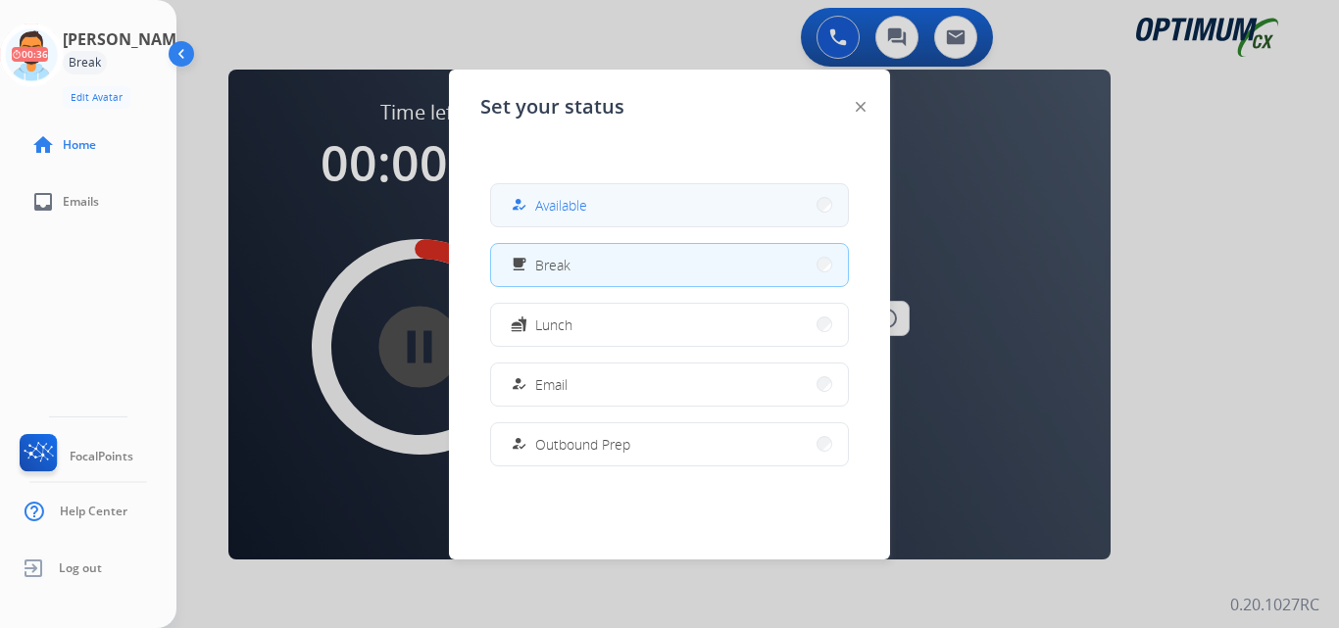
click at [602, 203] on button "how_to_reg Available" at bounding box center [669, 205] width 357 height 42
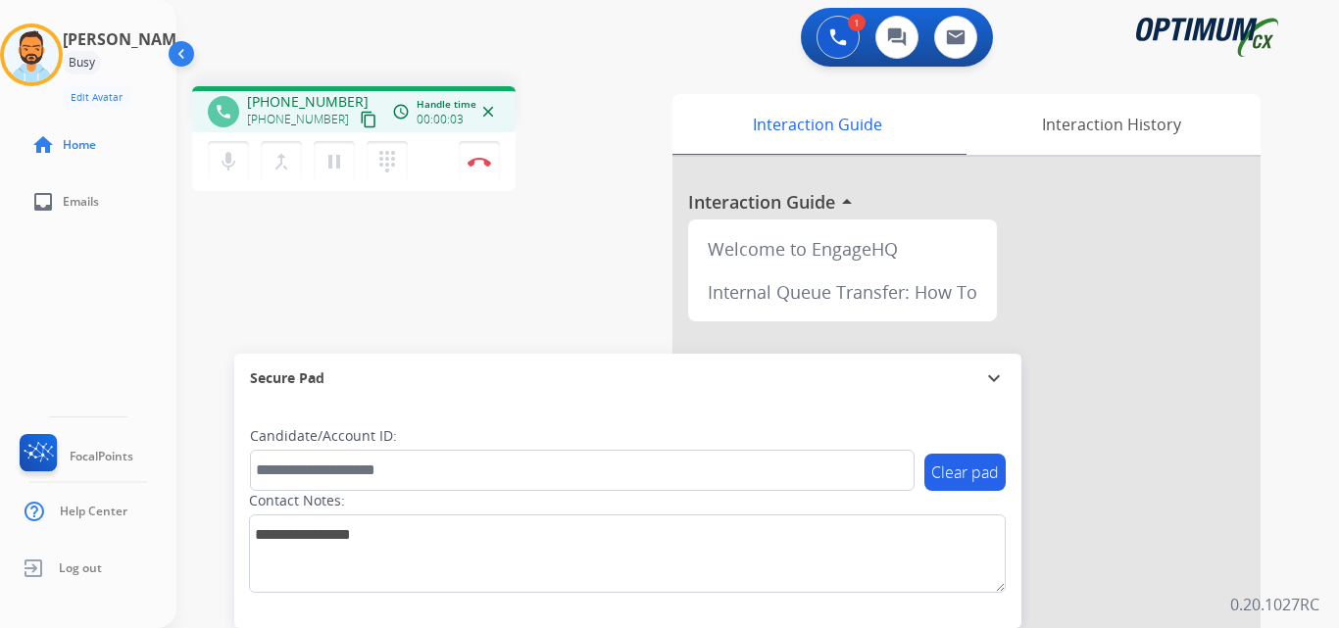
click at [360, 120] on mat-icon "content_copy" at bounding box center [369, 120] width 18 height 18
click at [492, 167] on button "Disconnect" at bounding box center [479, 161] width 41 height 41
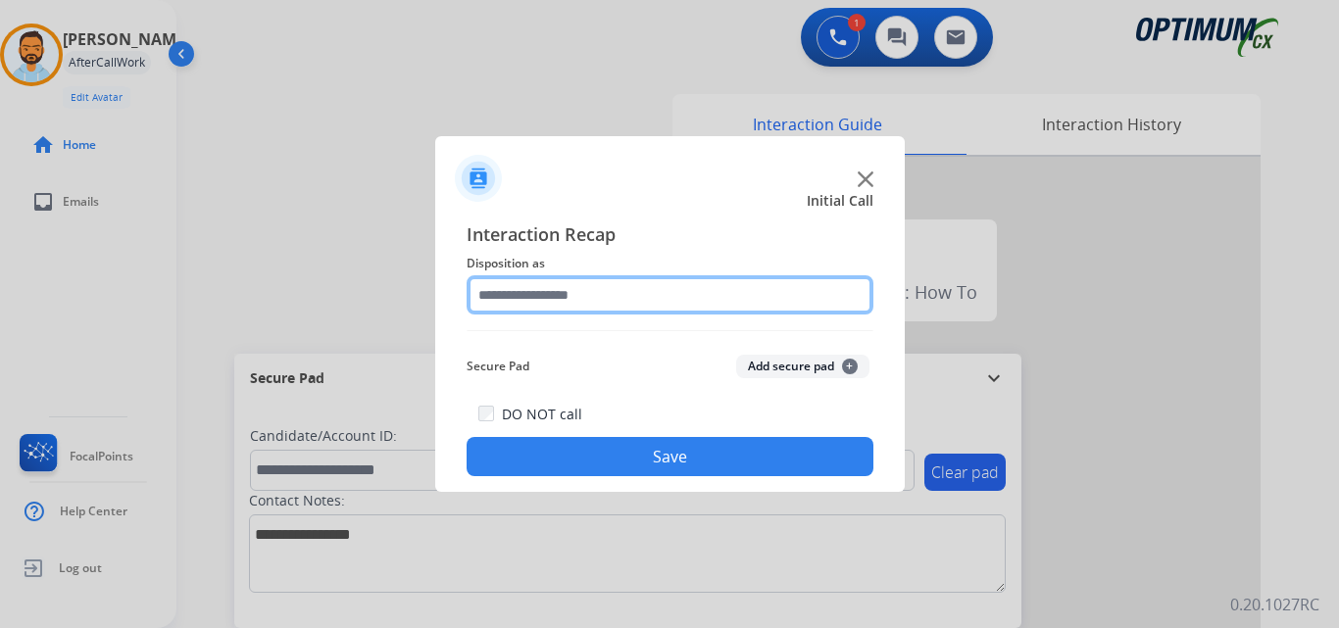
click at [682, 304] on input "text" at bounding box center [670, 294] width 407 height 39
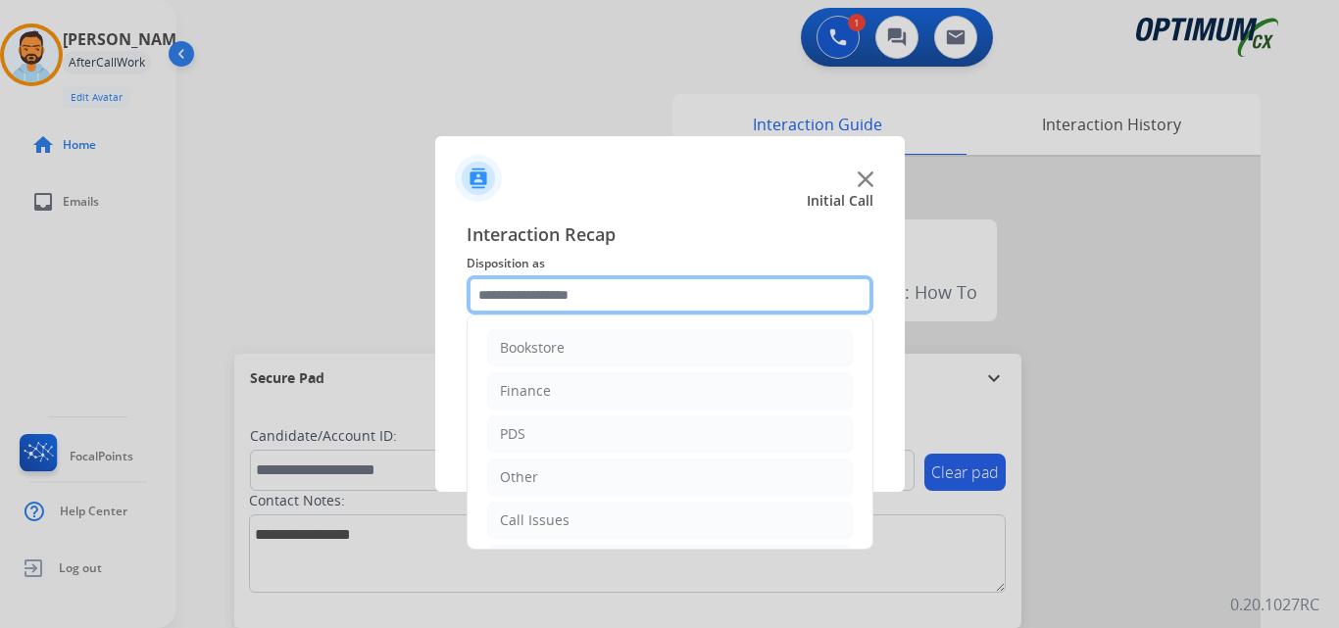
scroll to position [133, 0]
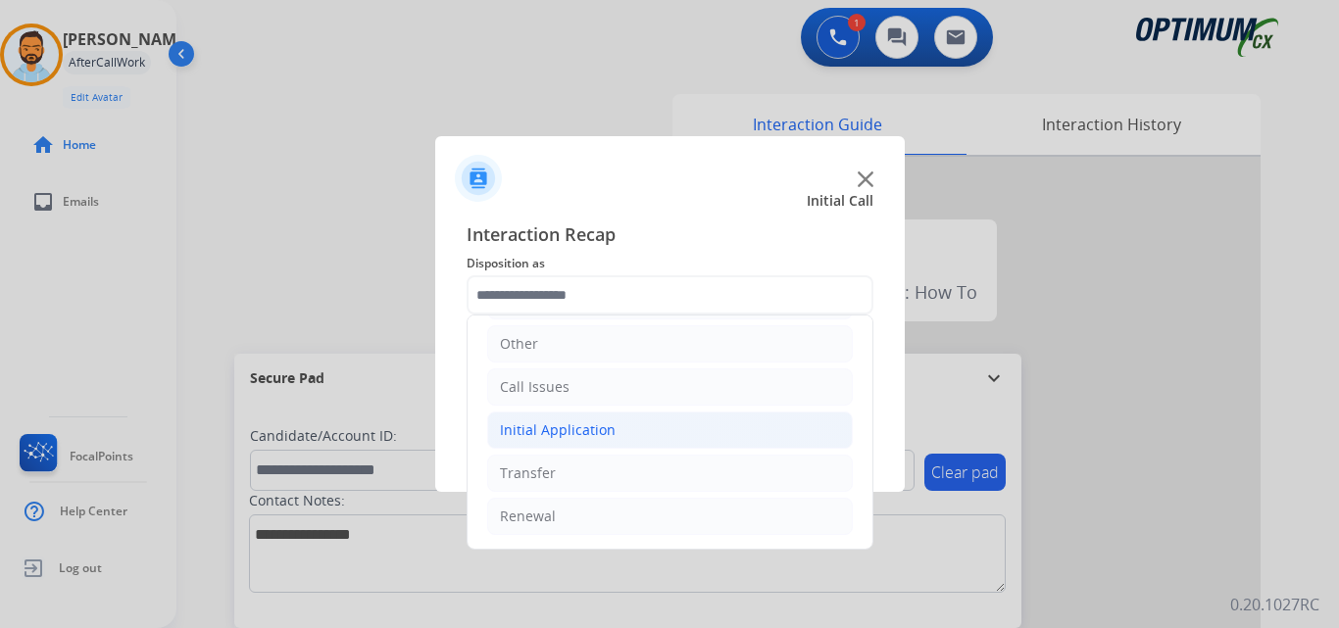
click at [597, 422] on div "Initial Application" at bounding box center [558, 431] width 116 height 20
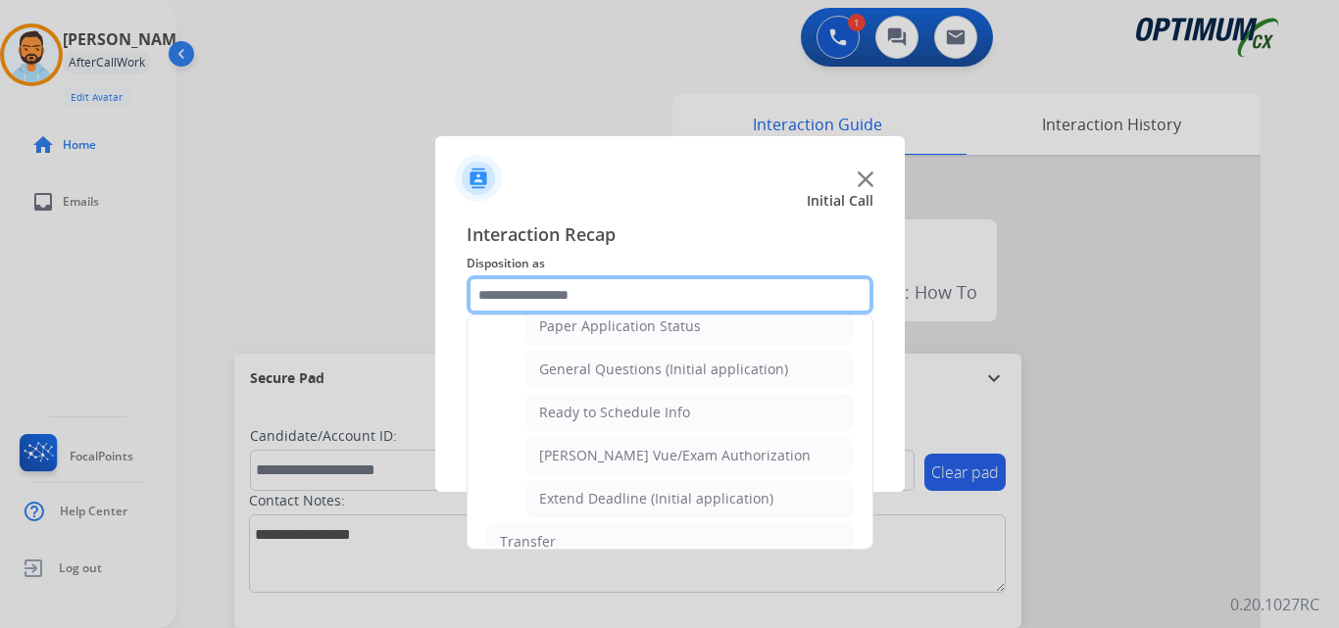
scroll to position [1118, 0]
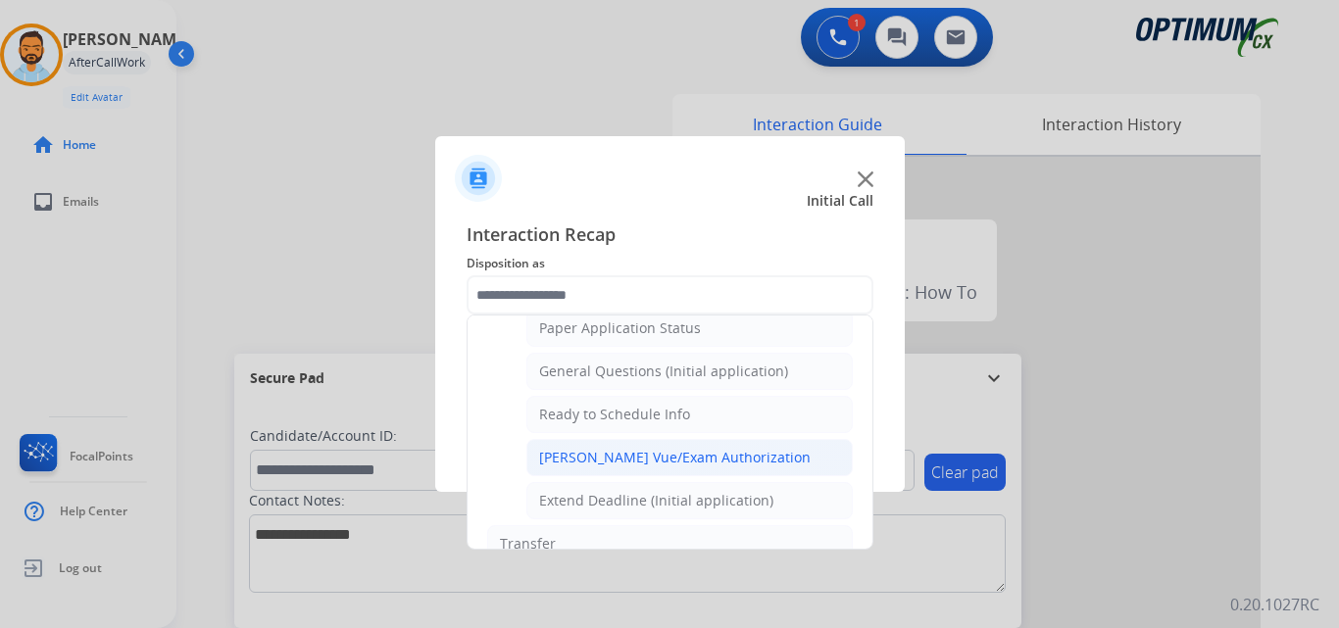
click at [720, 454] on div "[PERSON_NAME] Vue/Exam Authorization" at bounding box center [675, 458] width 272 height 20
type input "**********"
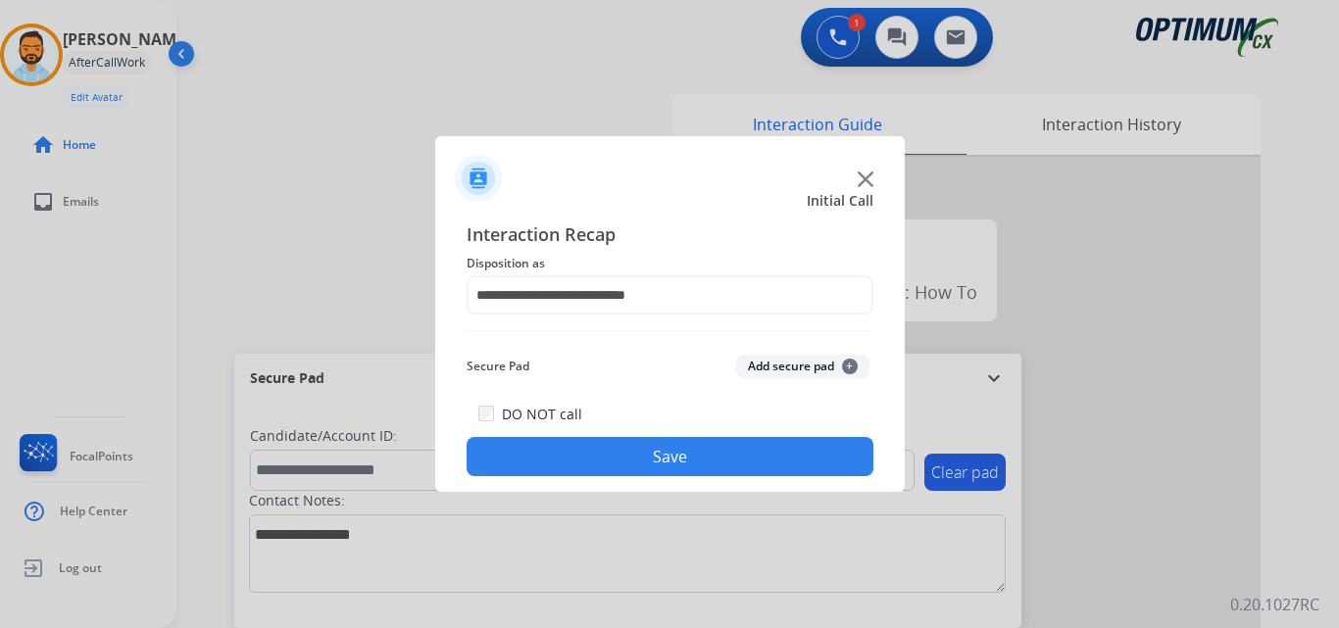
click at [708, 464] on button "Save" at bounding box center [670, 456] width 407 height 39
